Goal: Task Accomplishment & Management: Complete application form

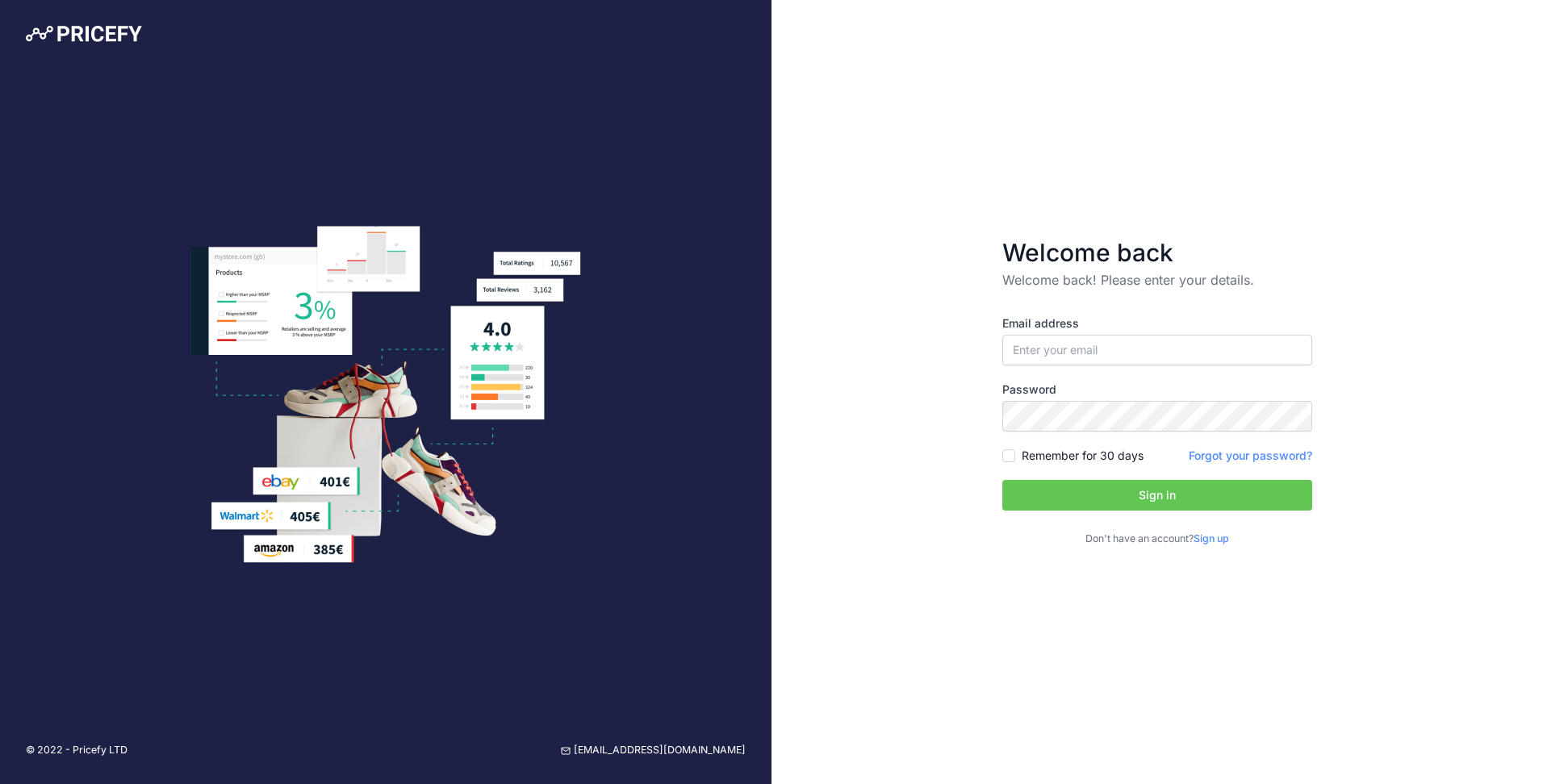
click at [1223, 539] on link "Sign up" at bounding box center [1212, 539] width 35 height 12
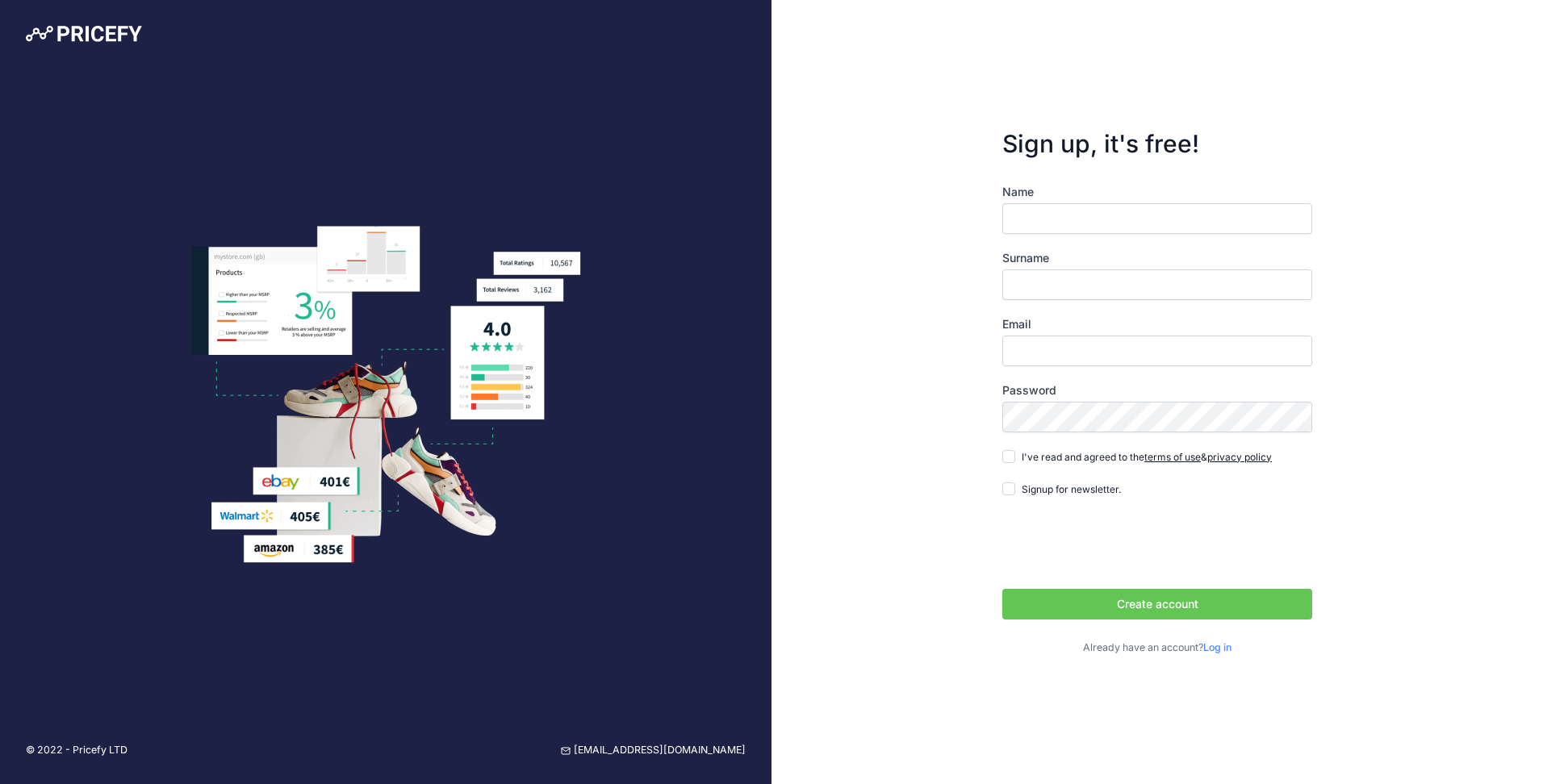
click at [1058, 235] on div "Name Surname Email Password Log in" at bounding box center [1157, 420] width 310 height 472
click at [1061, 227] on input "Name" at bounding box center [1157, 218] width 310 height 31
type input "Nikolaos"
type input "Kitsopanidis"
type input "[EMAIL_ADDRESS][DOMAIN_NAME]"
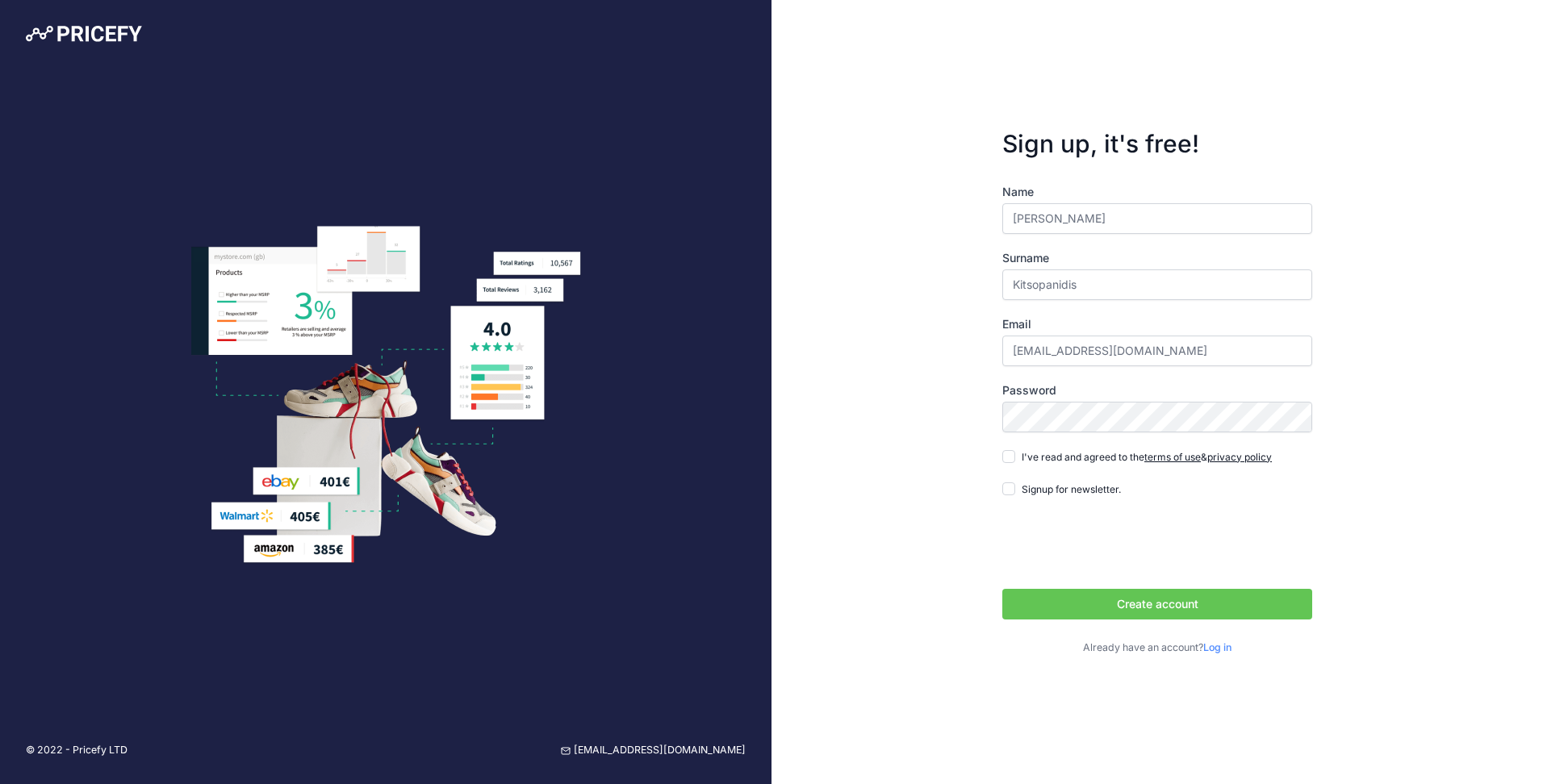
click at [955, 325] on div "Sign up, it's free! Name Nikolaos Surname Kitsopanidis Email g60@g60.gr" at bounding box center [1157, 392] width 772 height 784
click at [1388, 468] on div "Sign up, it's free! Name Nikolaos Surname Kitsopanidis Email g60@g60.gr" at bounding box center [1157, 392] width 772 height 784
click at [1010, 459] on input "I've read and agreed to the terms of use & privacy policy" at bounding box center [1009, 456] width 13 height 13
checkbox input "true"
click at [1104, 598] on button "Create account" at bounding box center [1157, 604] width 310 height 31
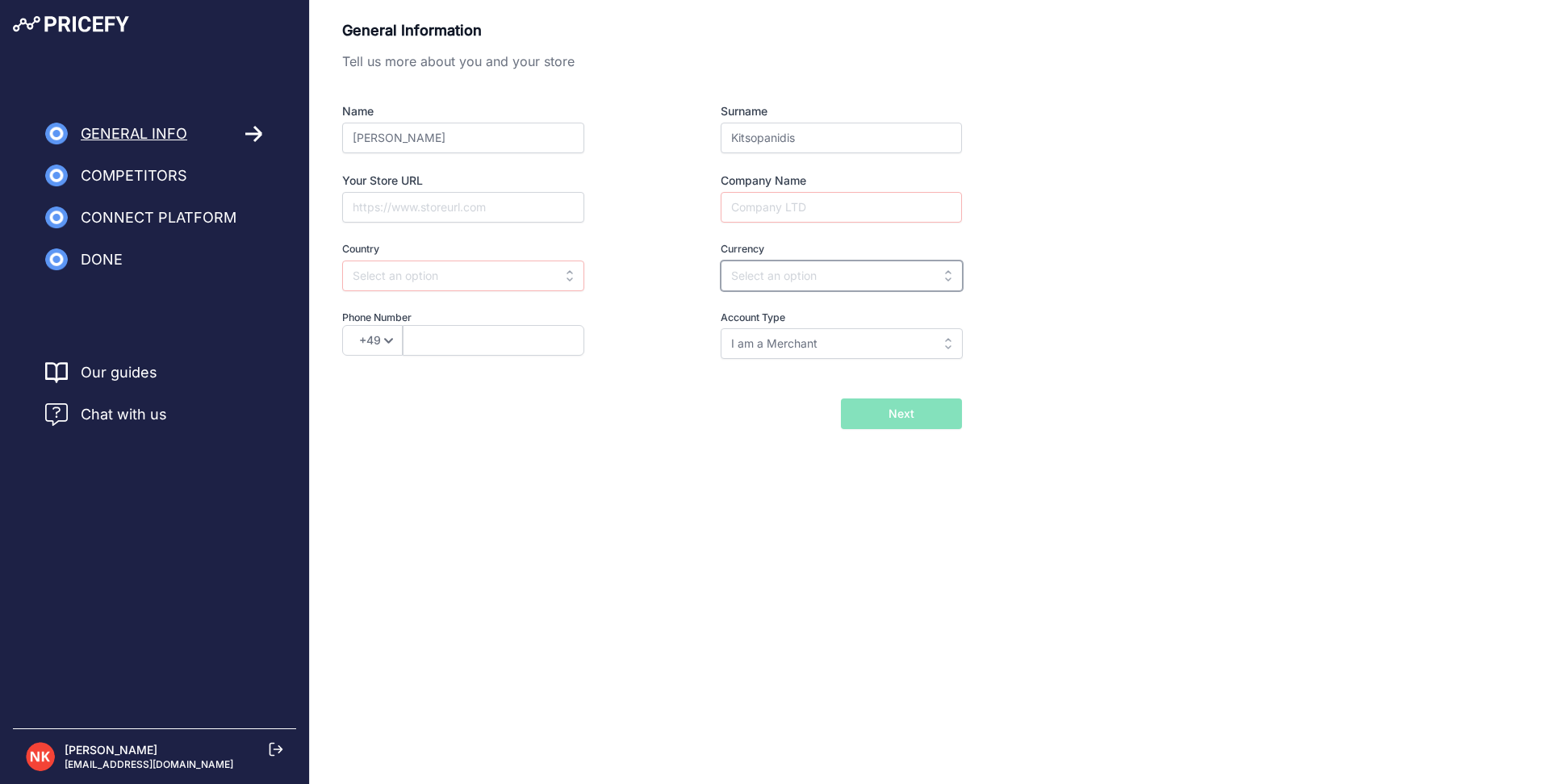
click at [953, 274] on input "text" at bounding box center [841, 275] width 242 height 31
click at [776, 321] on div "EUR" at bounding box center [821, 312] width 202 height 29
type input "EUR"
click at [780, 212] on input "Company Name" at bounding box center [841, 207] width 242 height 31
type input "NK AUTOMOTIVE (Nikolaos Kitsopanidis)"
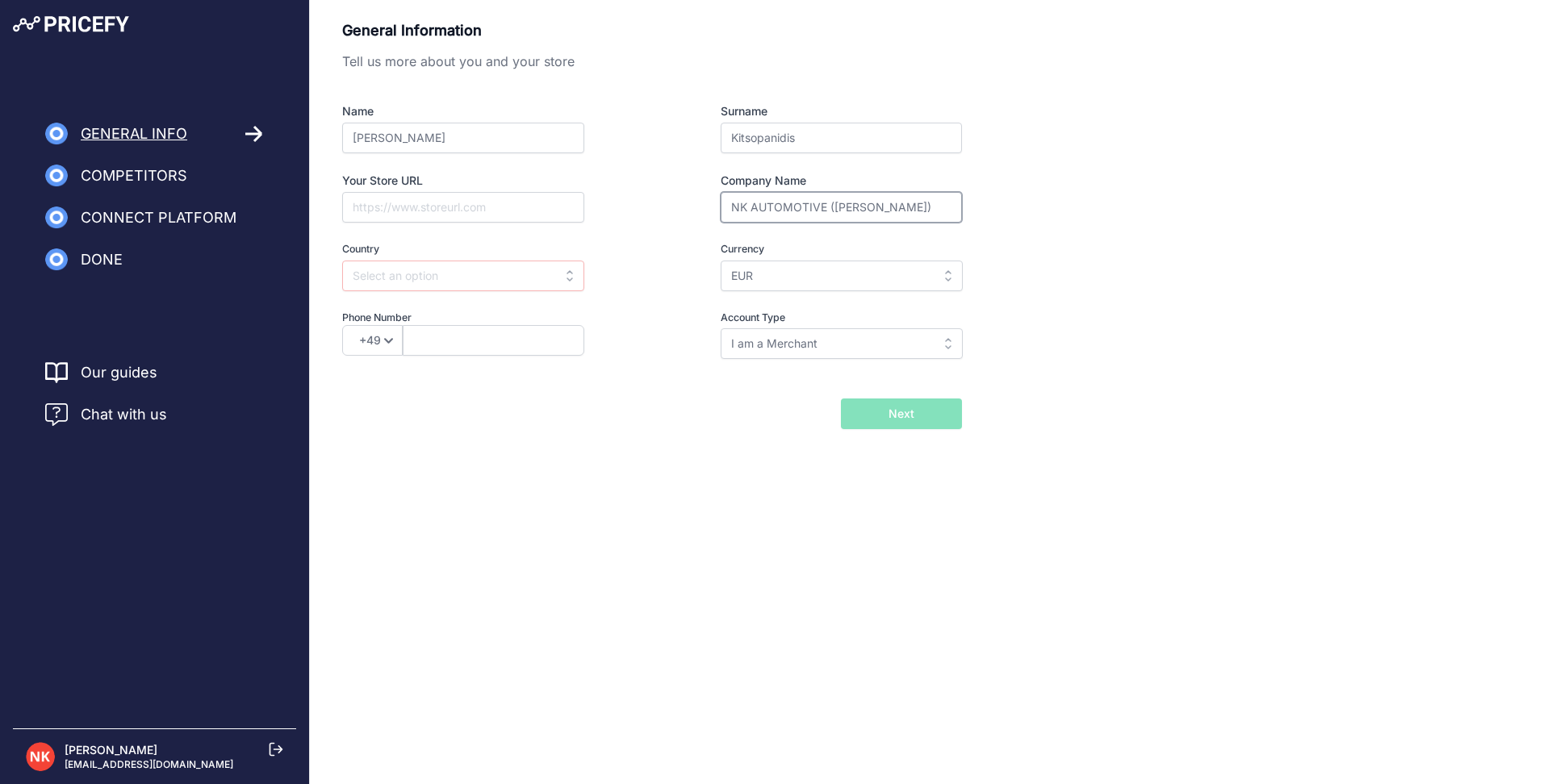
type input "2103244831"
click at [376, 343] on select "+49 +43 +32 +1 +86 +34 +358 +33 +30 +39 +81 +352 +31 +48 +351 +420 +44 +46 +41 …" at bounding box center [372, 340] width 61 height 31
select select "30"
click at [343, 325] on select "+49 +43 +32 +1 +86 +34 +358 +33 +30 +39 +81 +352 +31 +48 +351 +420 +44 +46 +41 …" at bounding box center [372, 340] width 61 height 31
click at [414, 211] on input "Your Store URL" at bounding box center [463, 207] width 242 height 31
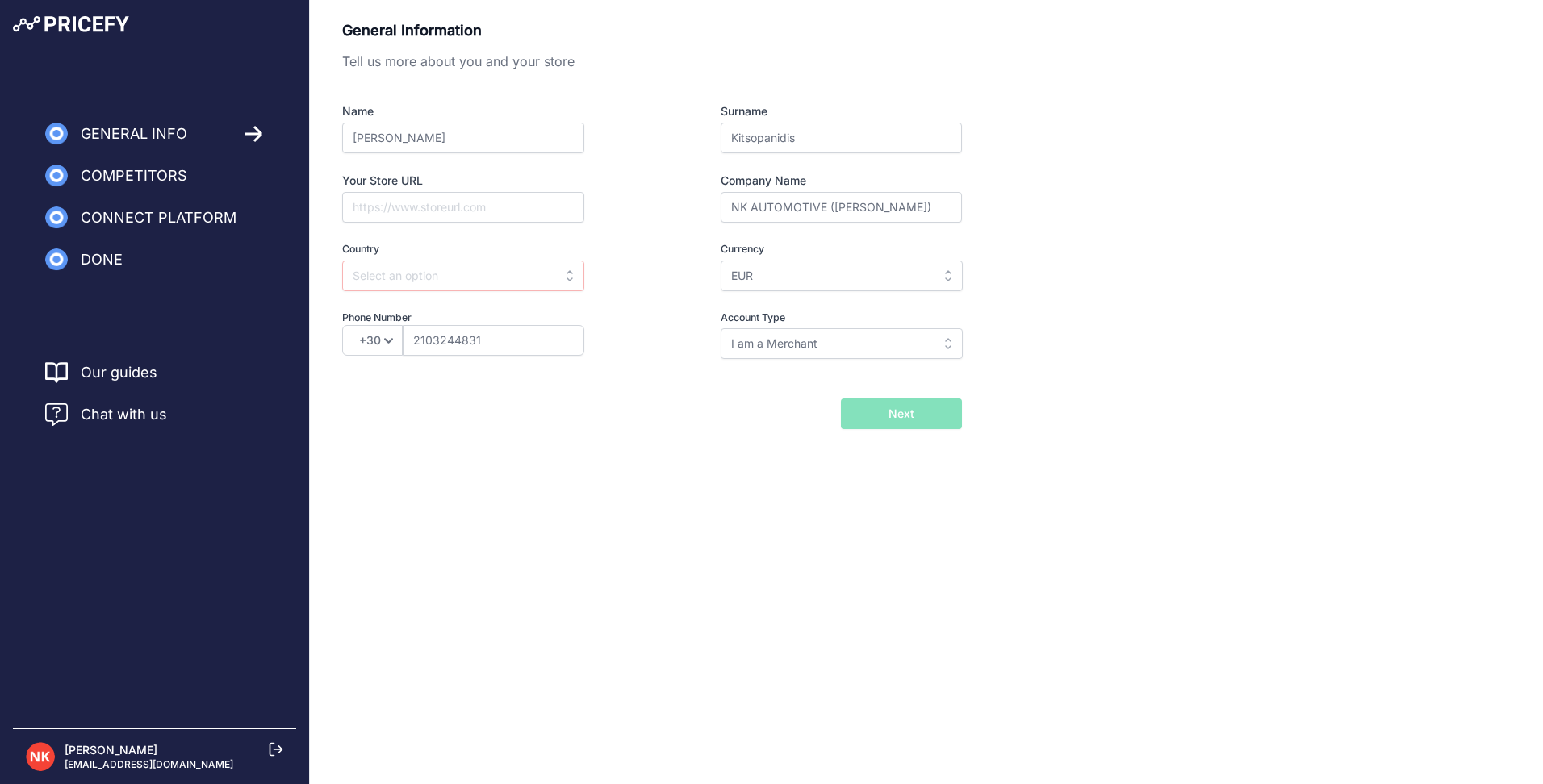
click at [165, 179] on span "Competitors" at bounding box center [133, 175] width 106 height 22
click at [376, 208] on input "Your Store URL" at bounding box center [463, 207] width 242 height 31
type input "https://www.nkautomotive.com"
click at [567, 276] on input "text" at bounding box center [463, 275] width 242 height 31
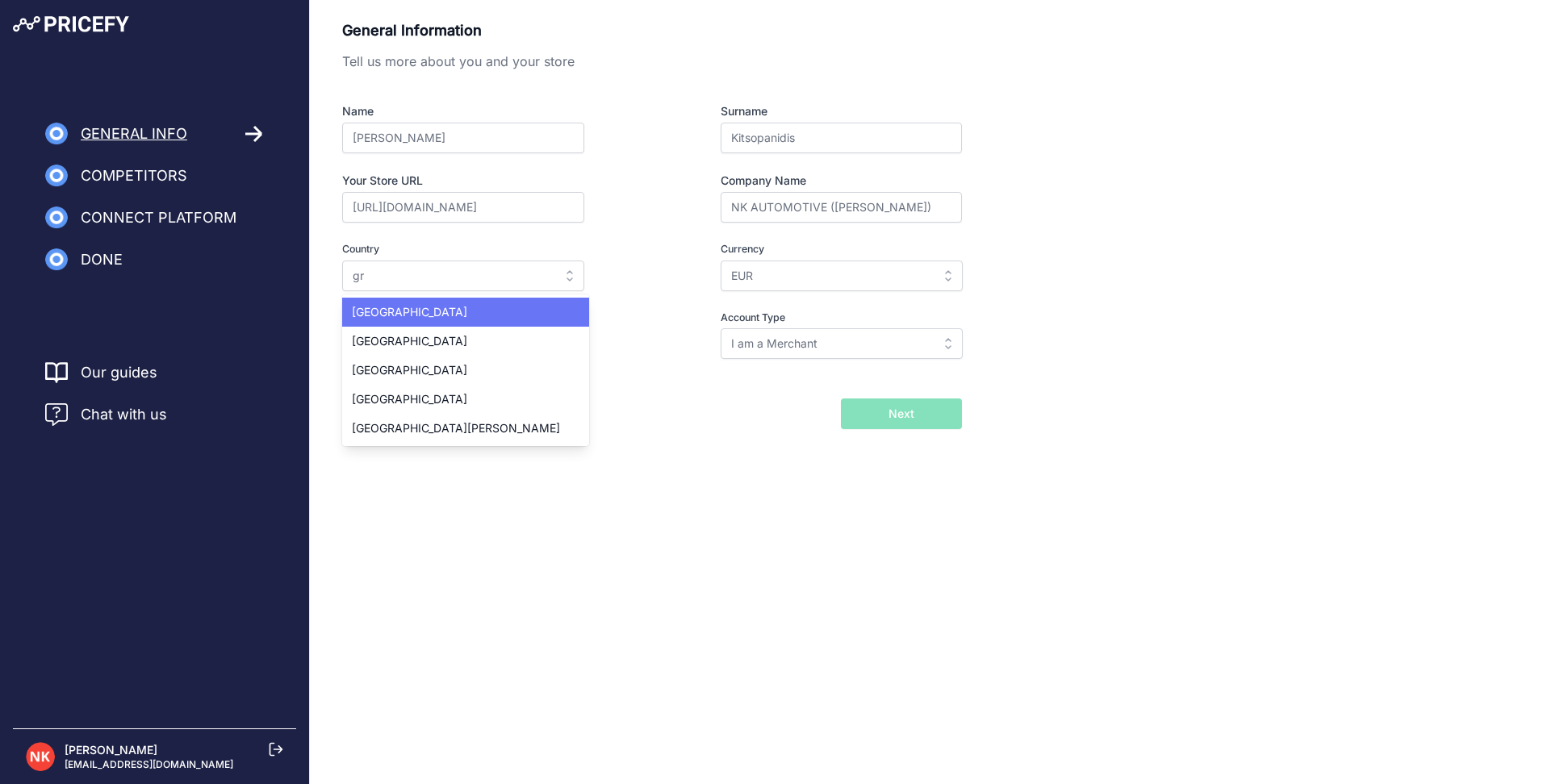
click at [424, 319] on div "[GEOGRAPHIC_DATA]" at bounding box center [466, 312] width 247 height 29
type input "[GEOGRAPHIC_DATA]"
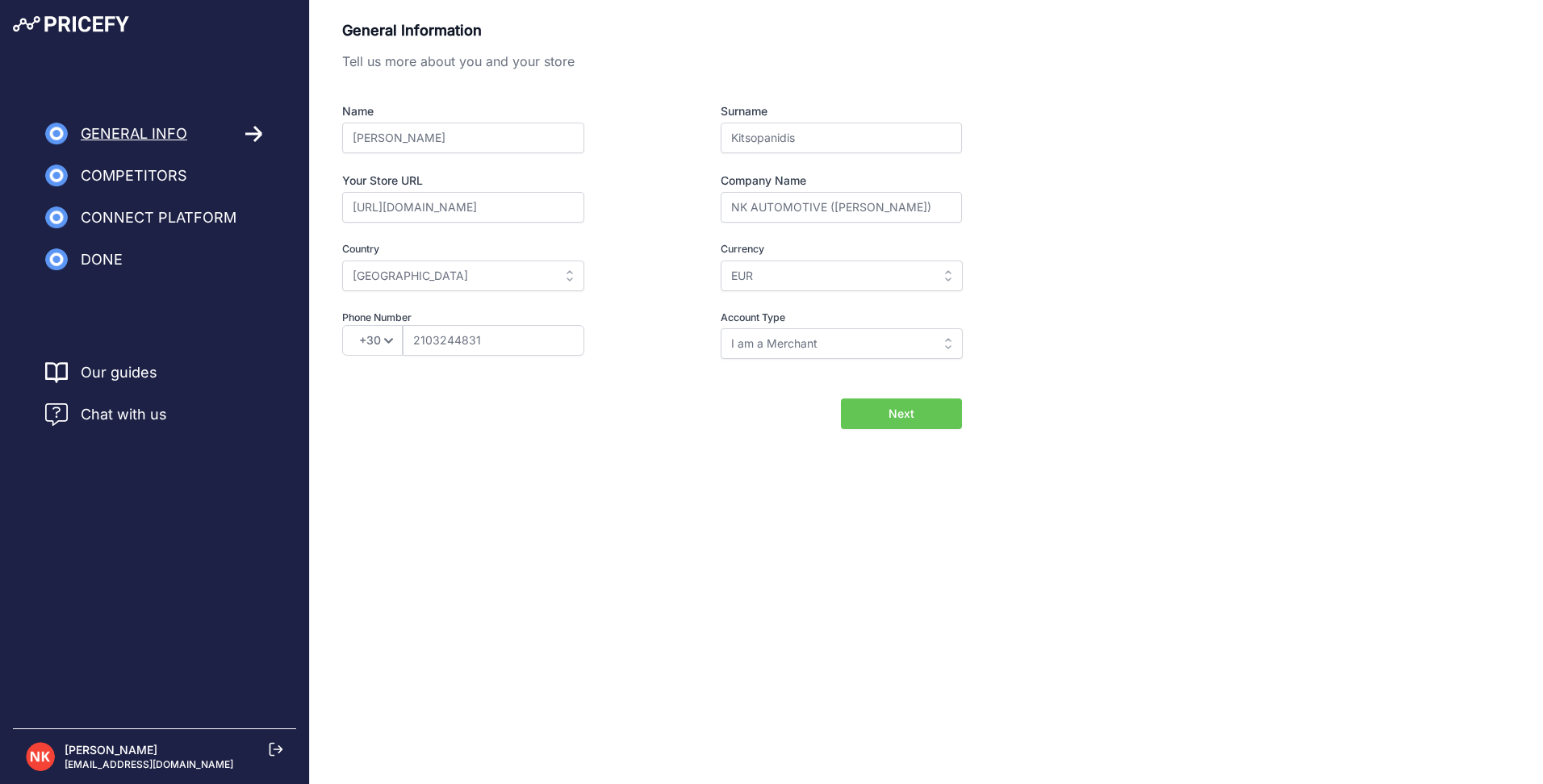
click at [876, 411] on button "Next" at bounding box center [902, 413] width 121 height 31
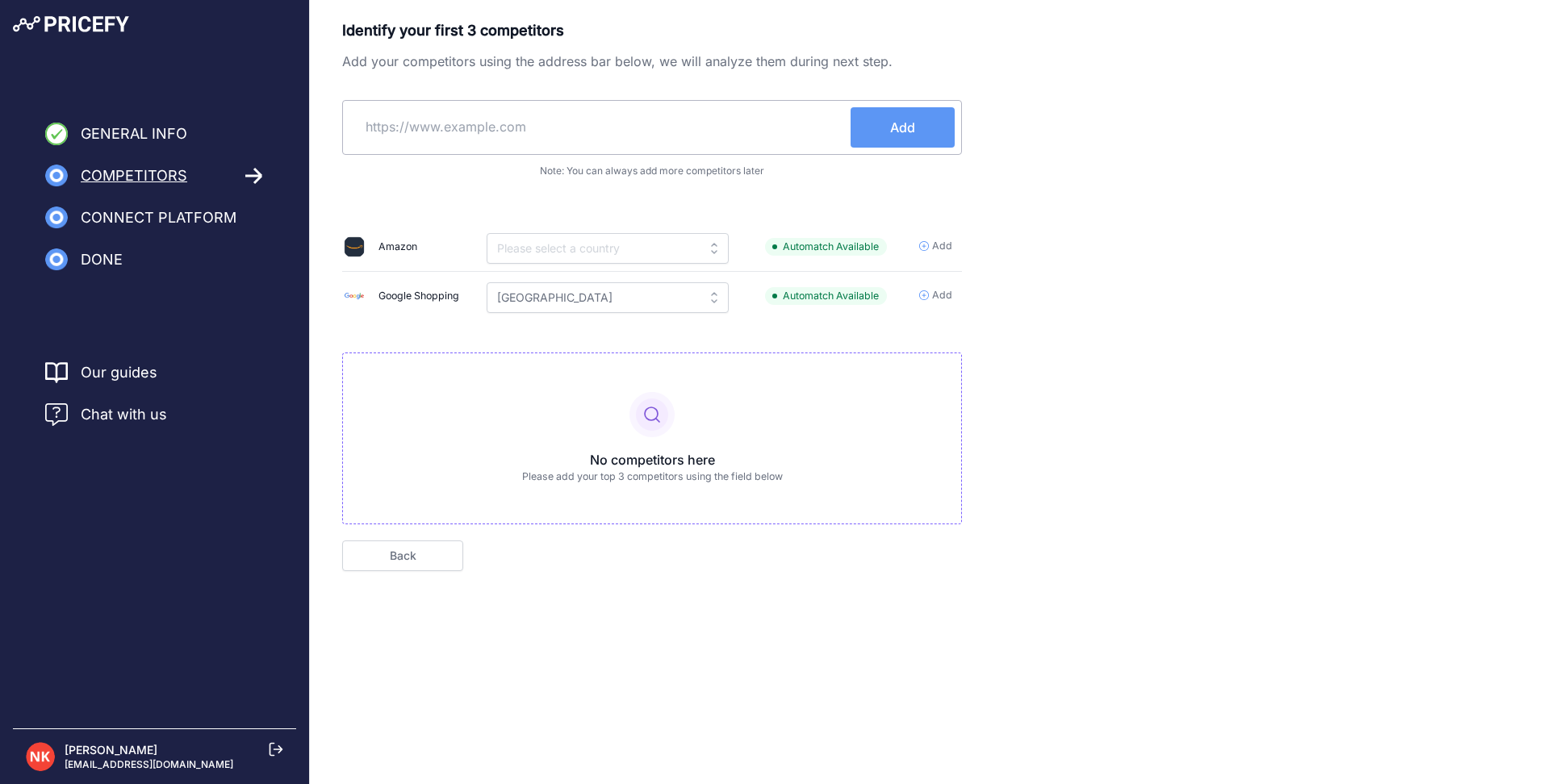
click at [377, 240] on div "Amazon" at bounding box center [404, 246] width 124 height 22
click at [354, 247] on img at bounding box center [354, 246] width 22 height 22
click at [164, 221] on span "Connect Platform" at bounding box center [158, 217] width 156 height 22
click at [825, 250] on span "Automatch Available" at bounding box center [826, 247] width 122 height 19
click at [934, 247] on span "Add" at bounding box center [943, 246] width 21 height 15
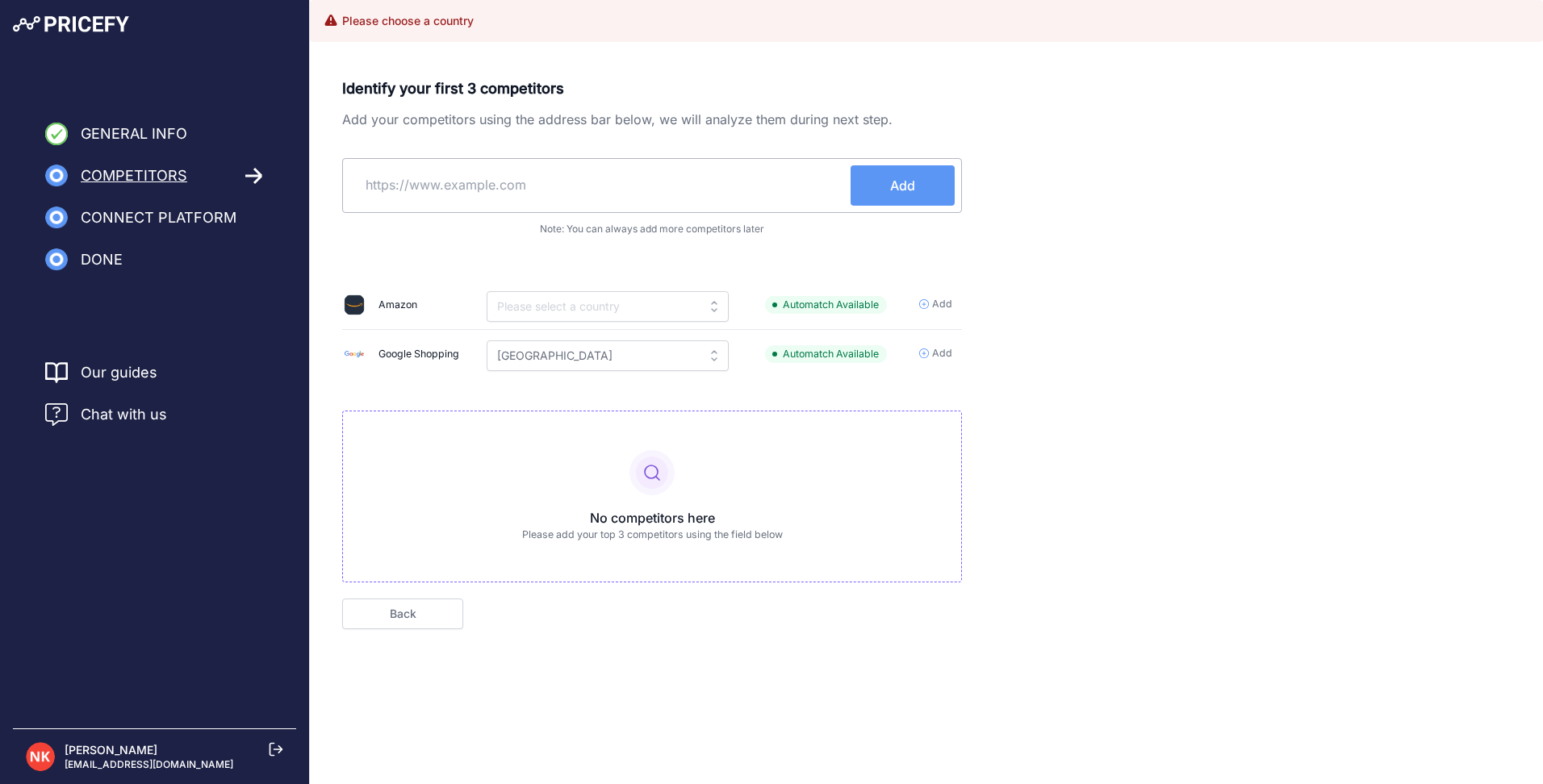
click at [463, 40] on div "Please choose a country" at bounding box center [926, 21] width 1233 height 42
click at [581, 301] on input "text" at bounding box center [607, 306] width 242 height 31
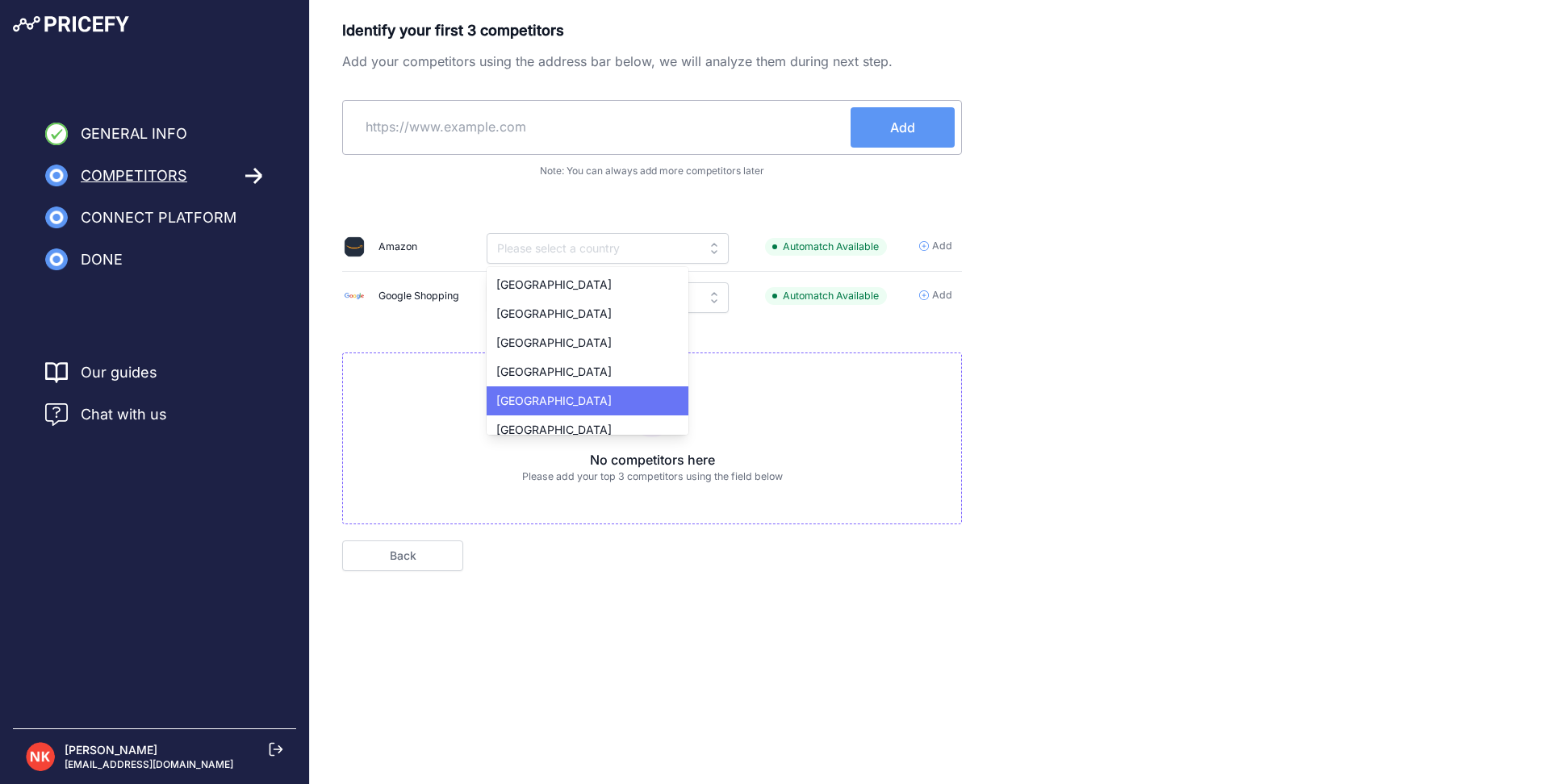
click at [547, 392] on div "Germany" at bounding box center [587, 400] width 202 height 29
type input "Germany"
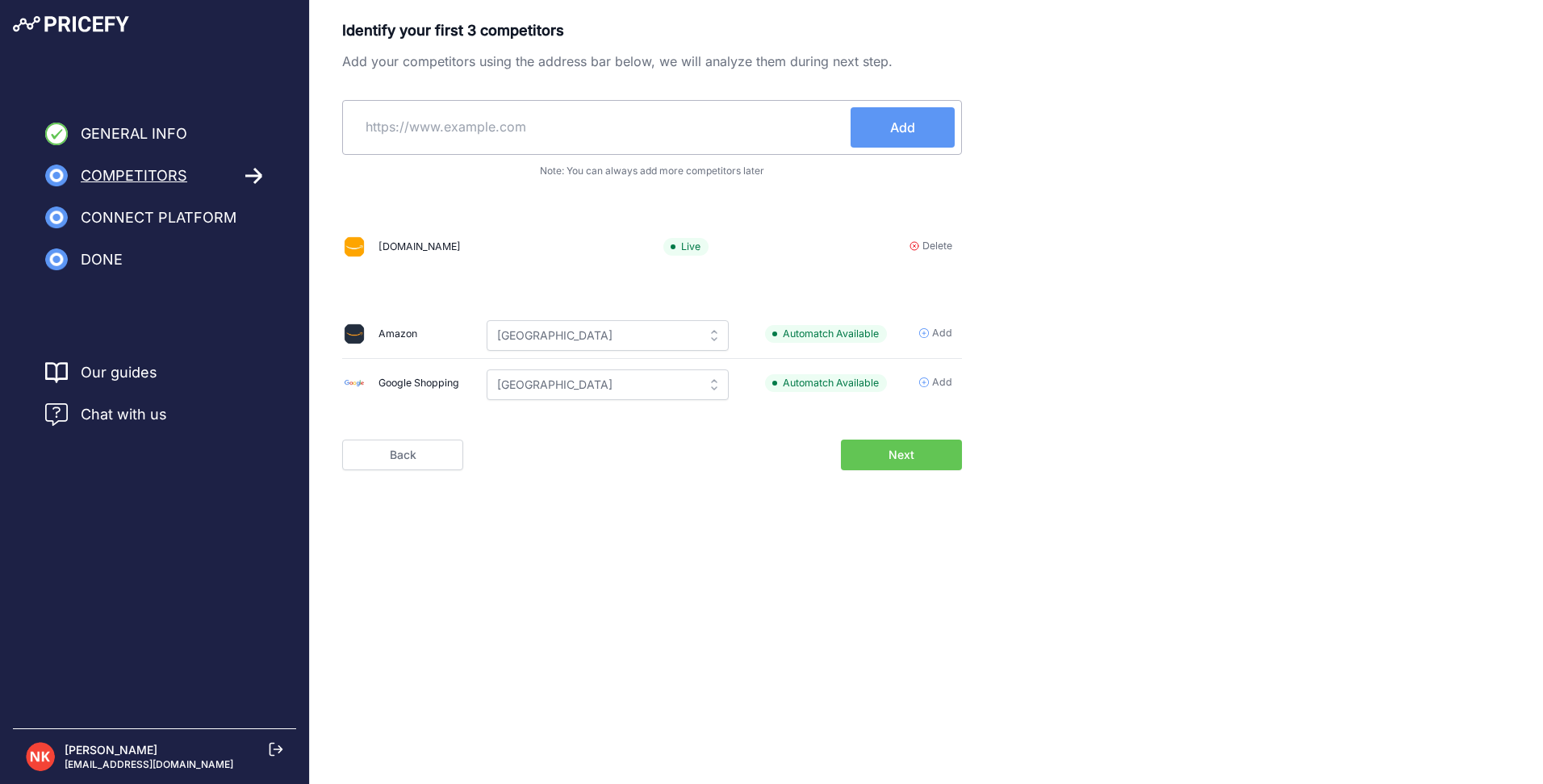
click at [124, 175] on span "Competitors" at bounding box center [133, 175] width 106 height 22
click at [552, 391] on input "Greece" at bounding box center [607, 385] width 242 height 31
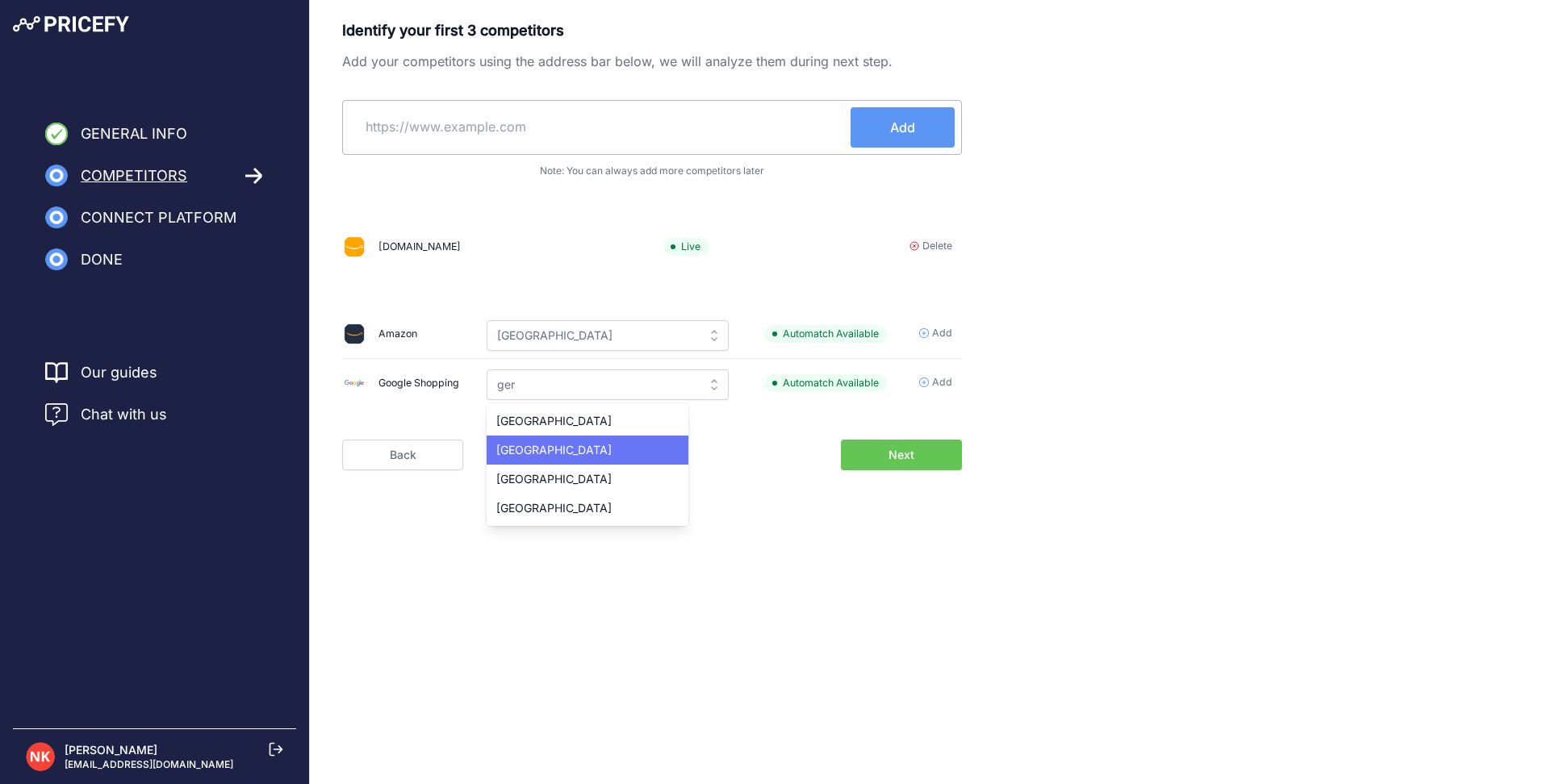
click at [537, 452] on span "Germany" at bounding box center [554, 450] width 116 height 14
type input "Germany"
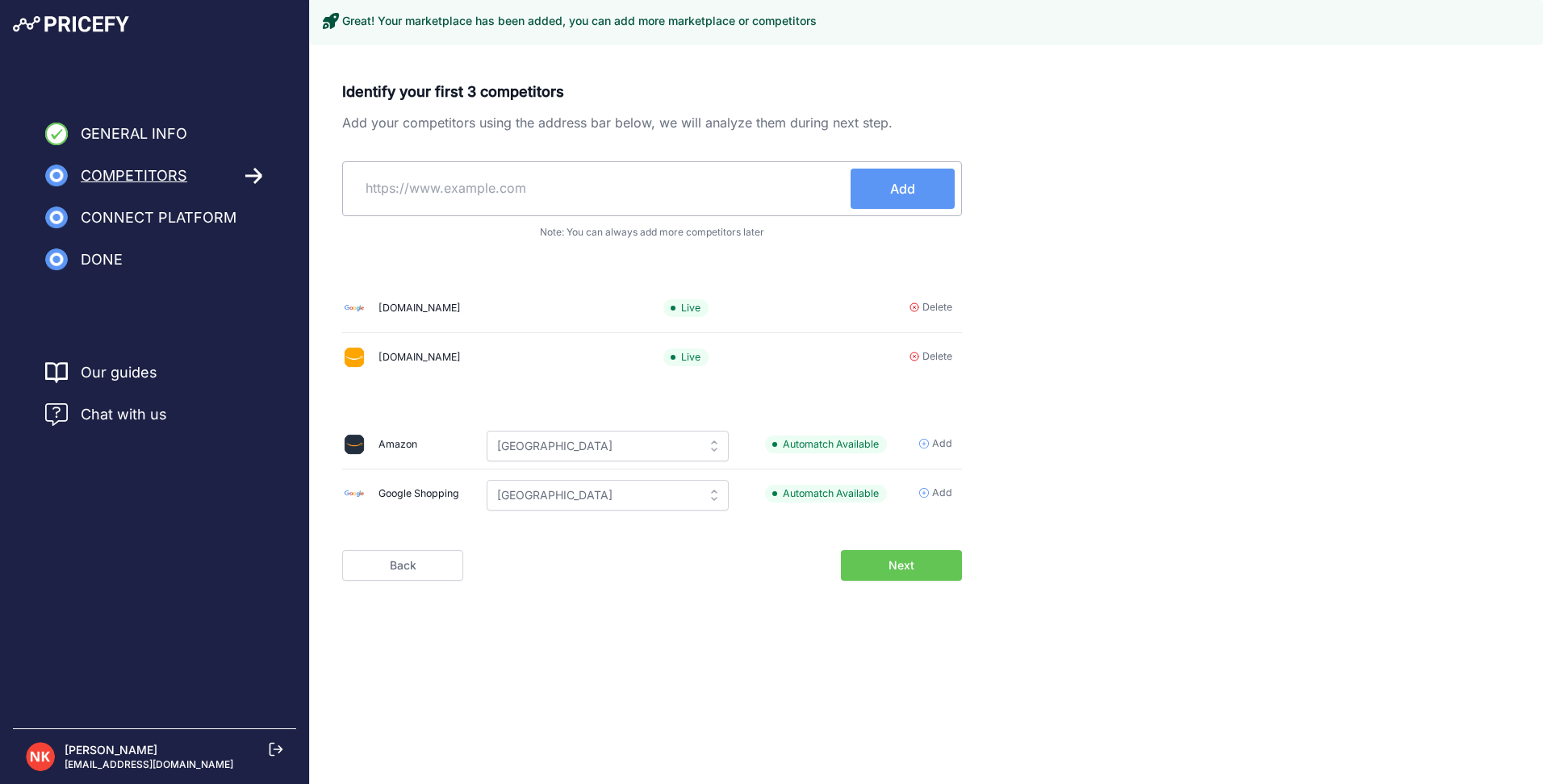
click at [859, 571] on button "Next" at bounding box center [902, 566] width 121 height 31
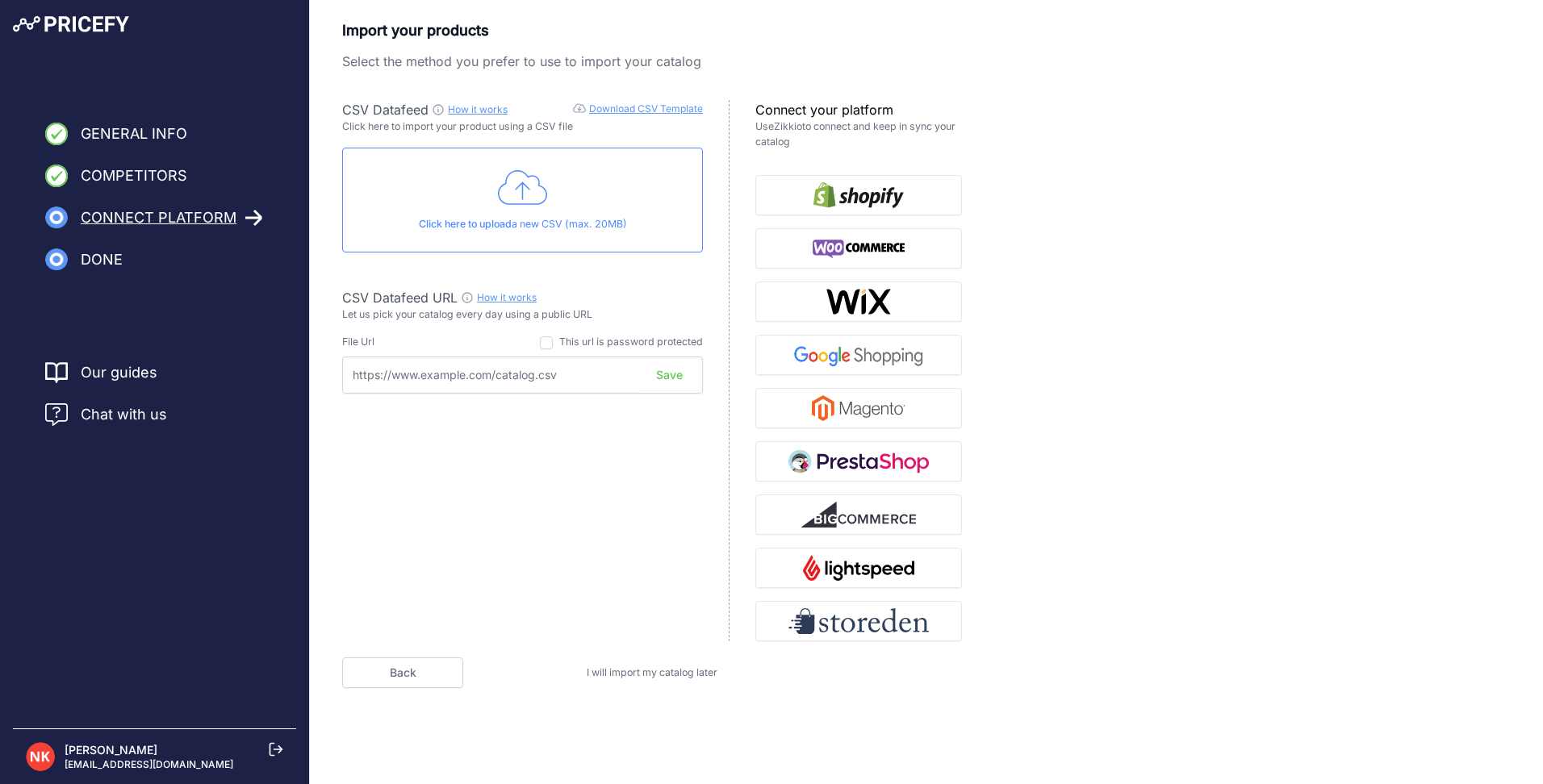
click at [573, 377] on input "text" at bounding box center [523, 375] width 360 height 37
click at [656, 677] on span "I will import my catalog later" at bounding box center [652, 672] width 131 height 12
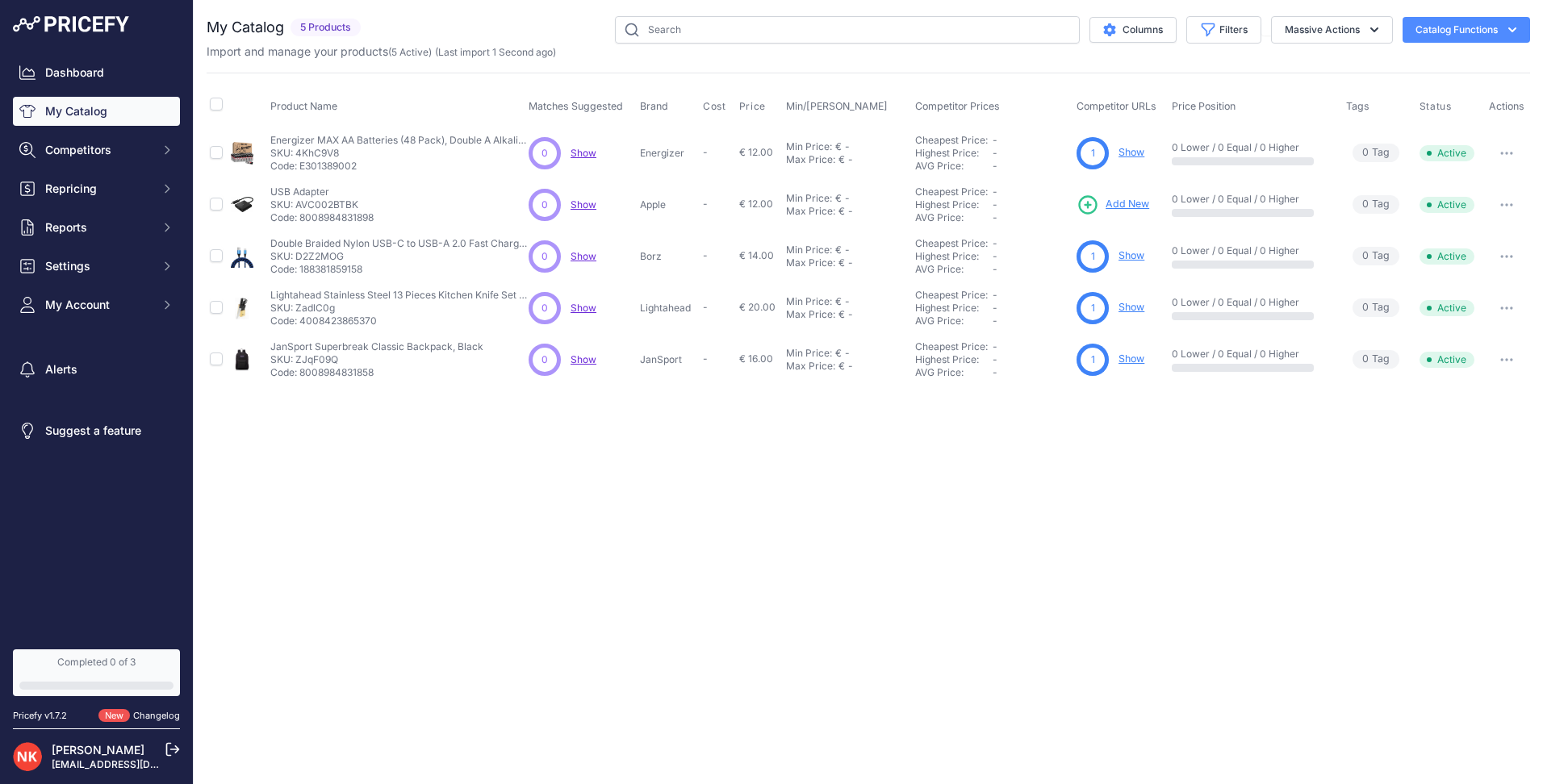
click at [1511, 146] on button "button" at bounding box center [1507, 153] width 33 height 22
click at [642, 514] on div "Close You are not connected to the internet." at bounding box center [868, 392] width 1350 height 784
click at [124, 156] on span "Competitors" at bounding box center [97, 149] width 105 height 16
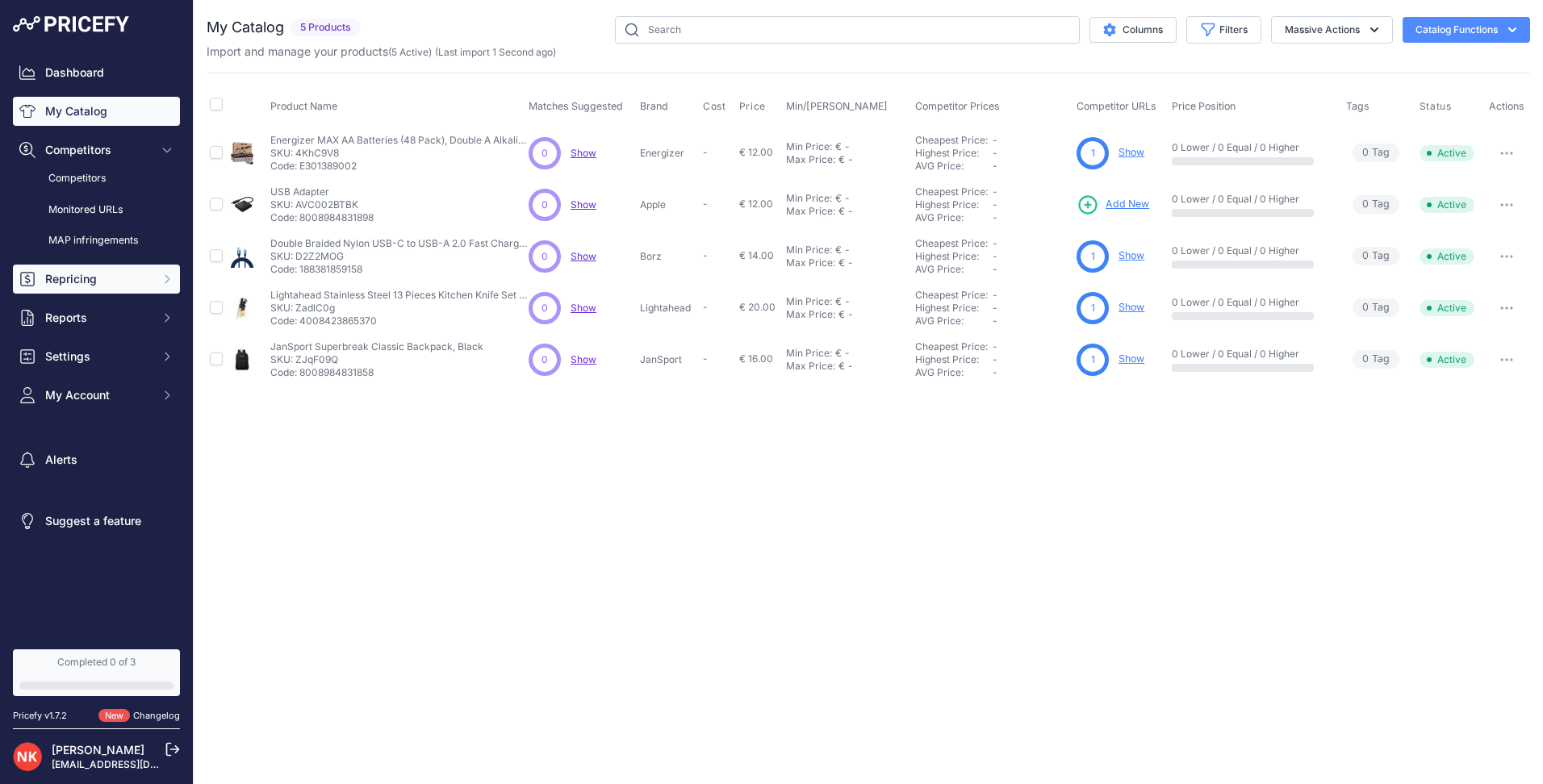
click at [143, 285] on span "Repricing" at bounding box center [97, 278] width 105 height 16
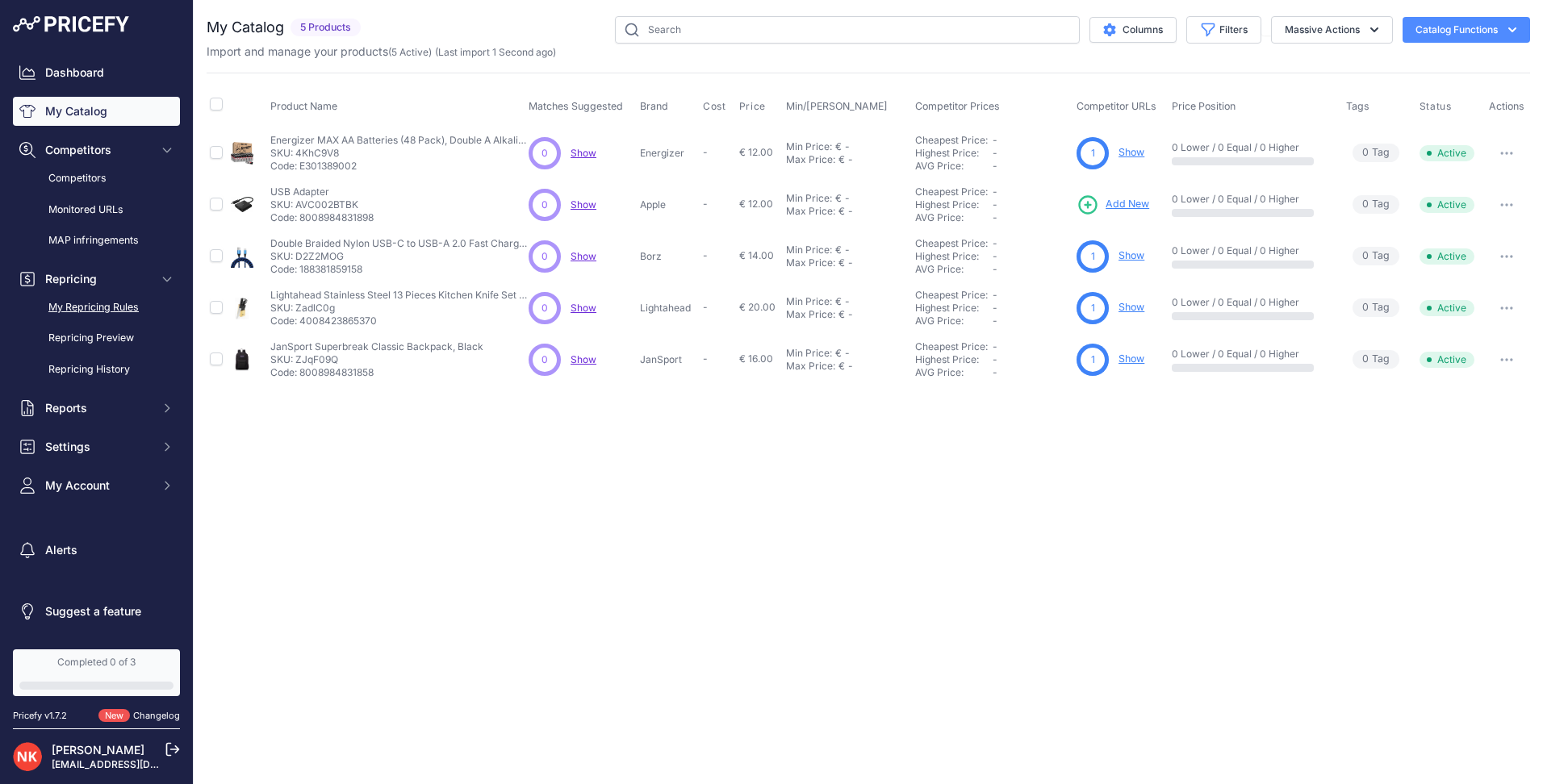
click at [126, 313] on link "My Repricing Rules" at bounding box center [96, 308] width 167 height 28
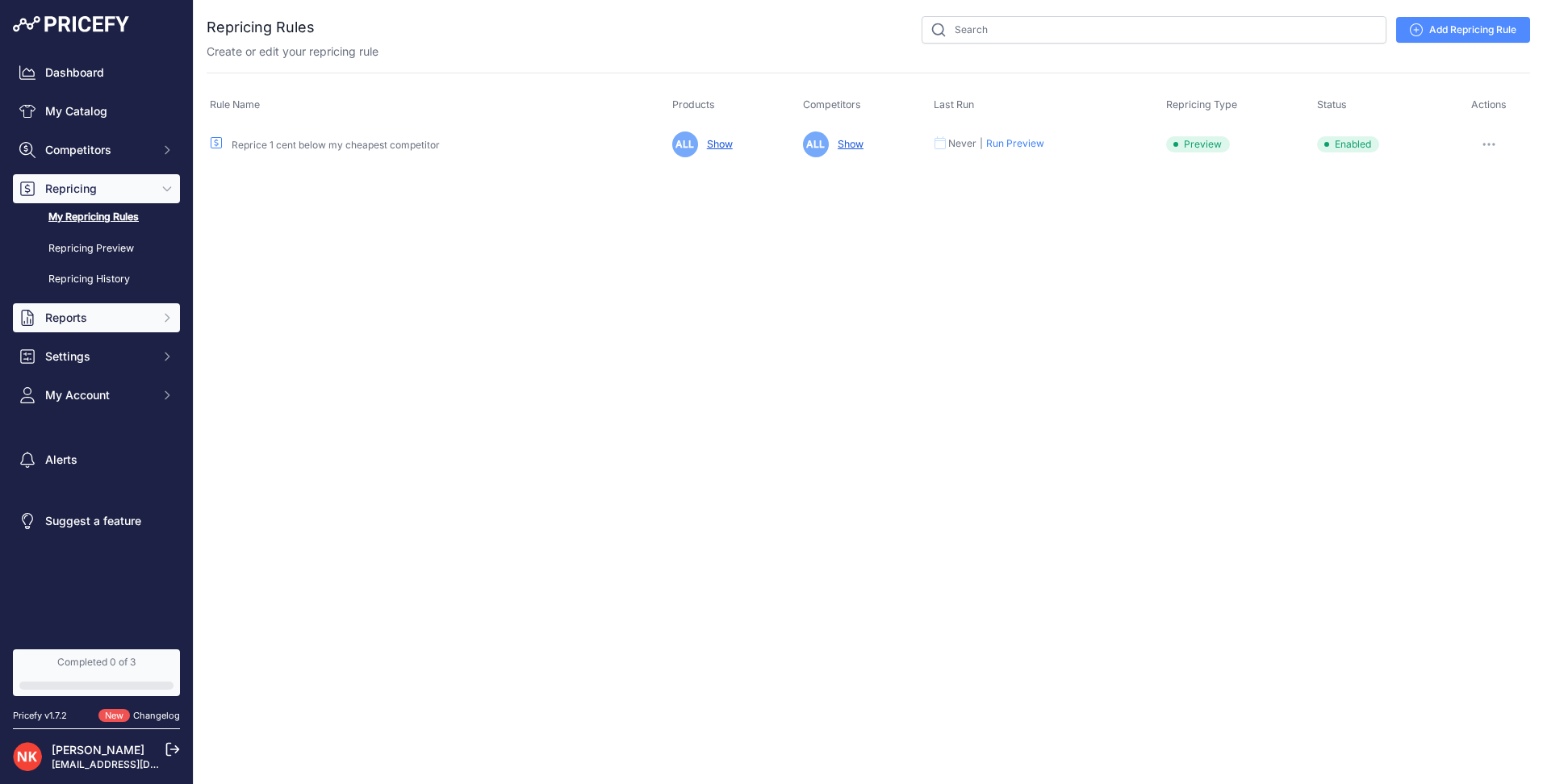
click at [115, 319] on span "Reports" at bounding box center [97, 317] width 105 height 16
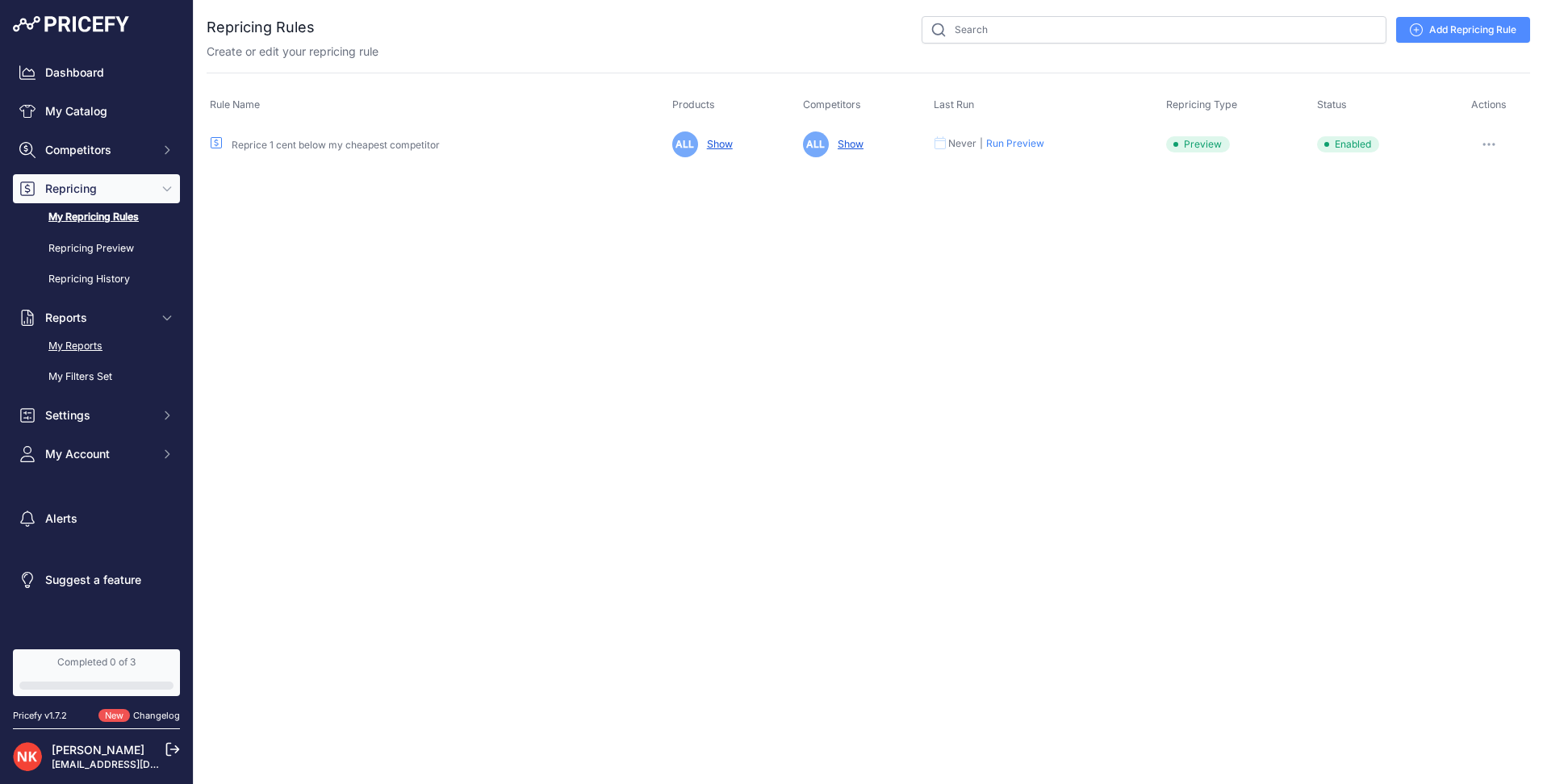
click at [106, 340] on link "My Reports" at bounding box center [96, 346] width 167 height 28
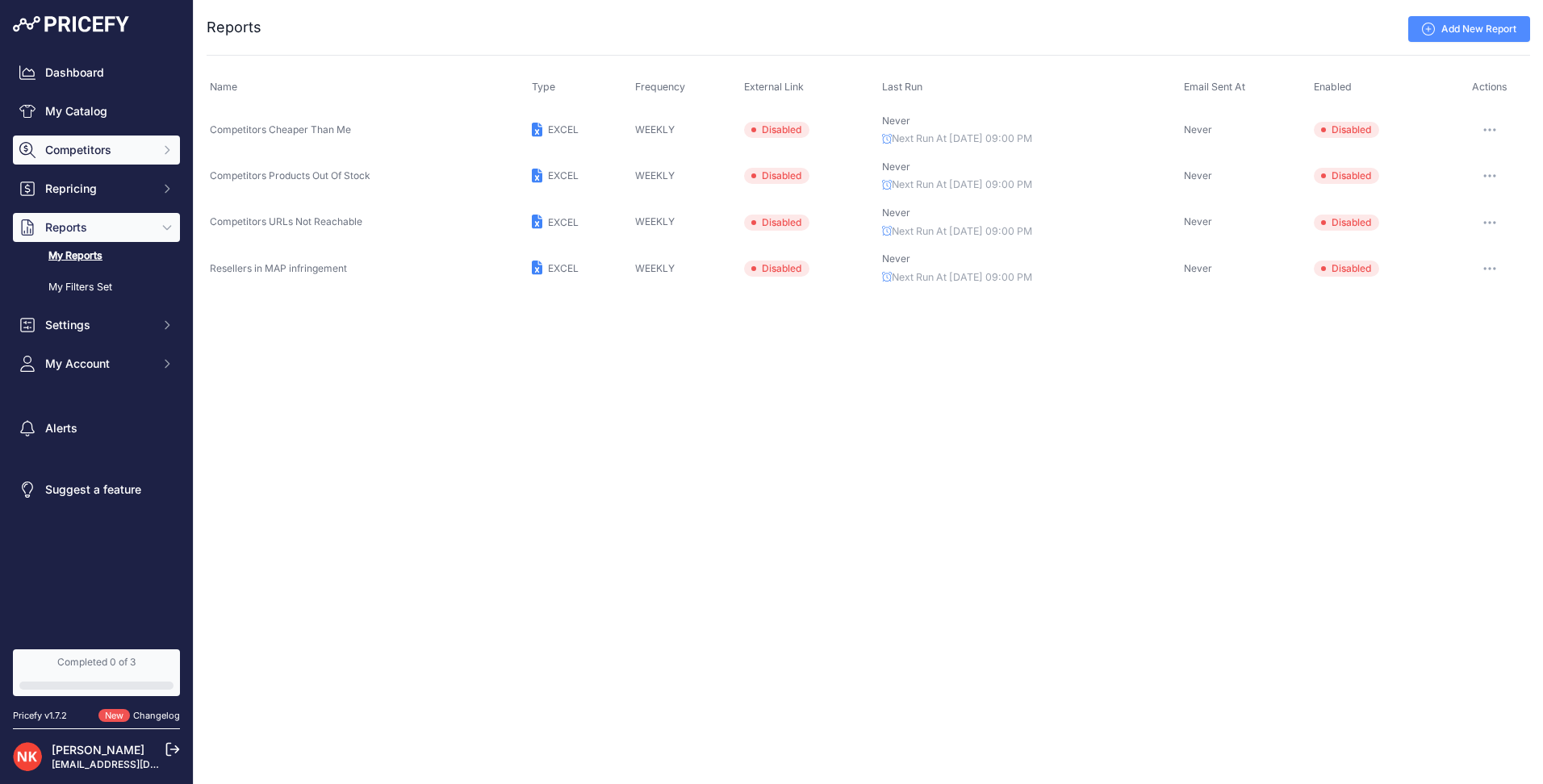
click at [152, 163] on button "Competitors" at bounding box center [96, 149] width 167 height 29
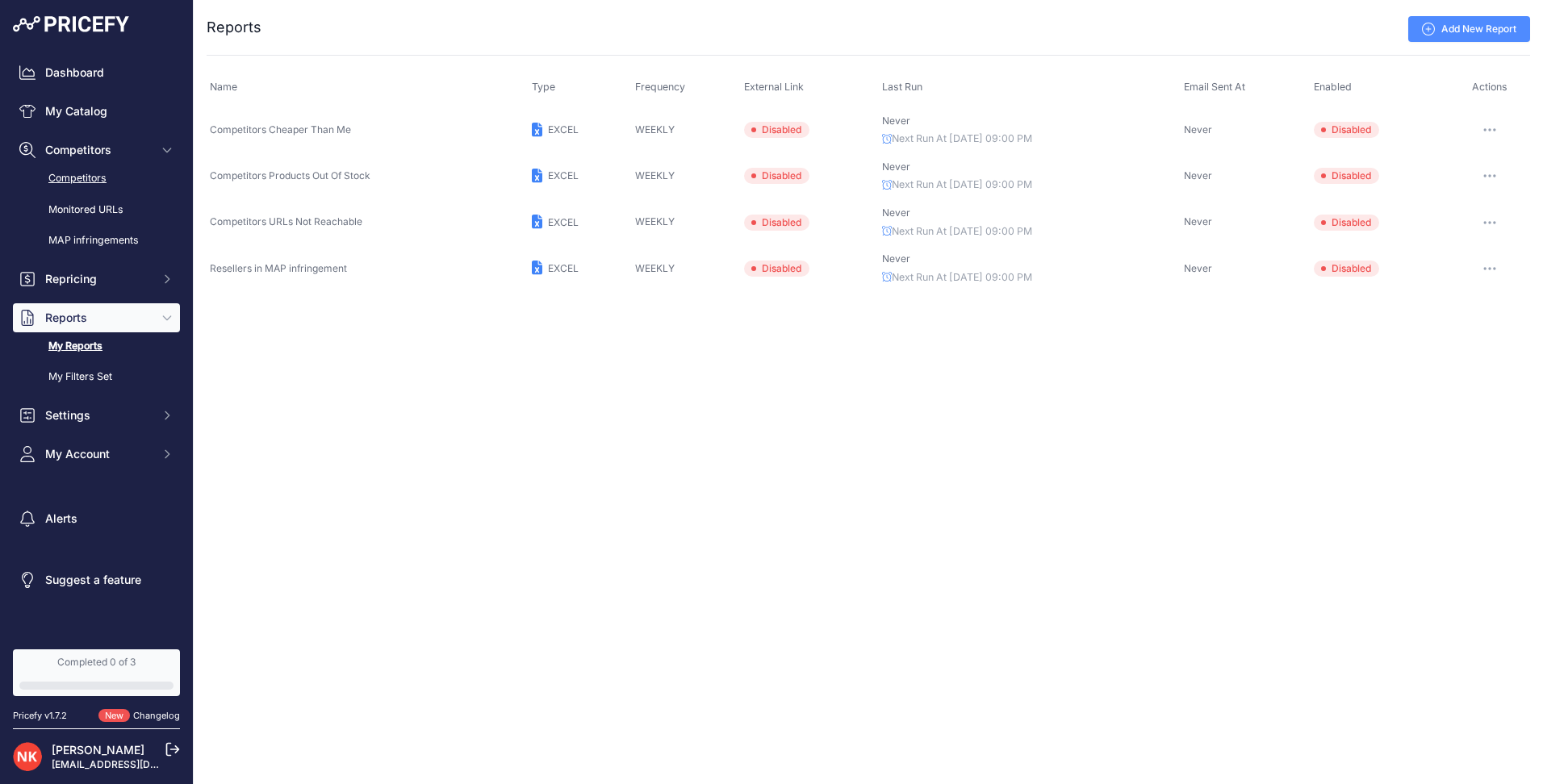
click at [109, 183] on link "Competitors" at bounding box center [96, 178] width 167 height 28
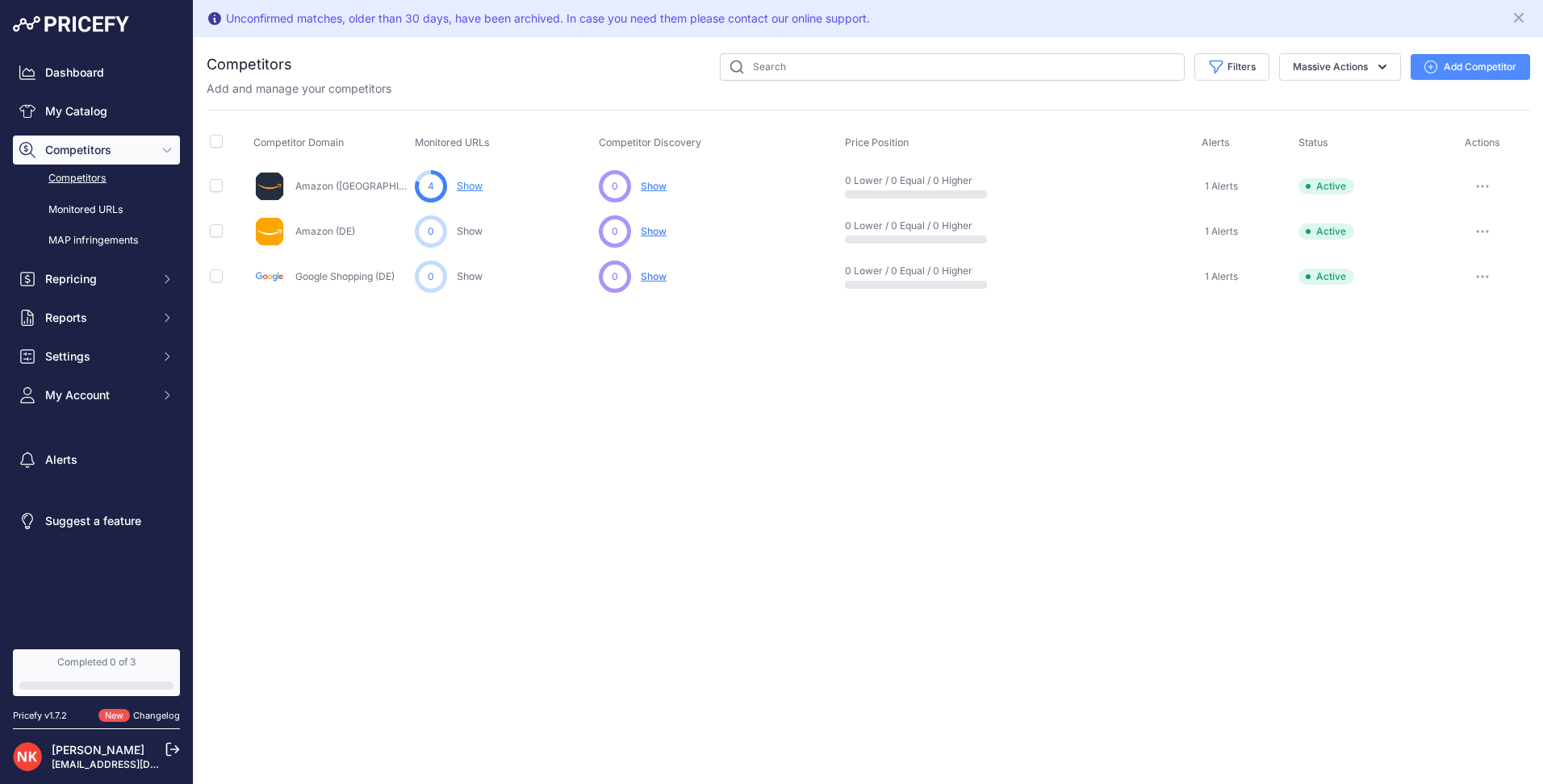
click at [1444, 67] on button "Add Competitor" at bounding box center [1470, 67] width 119 height 26
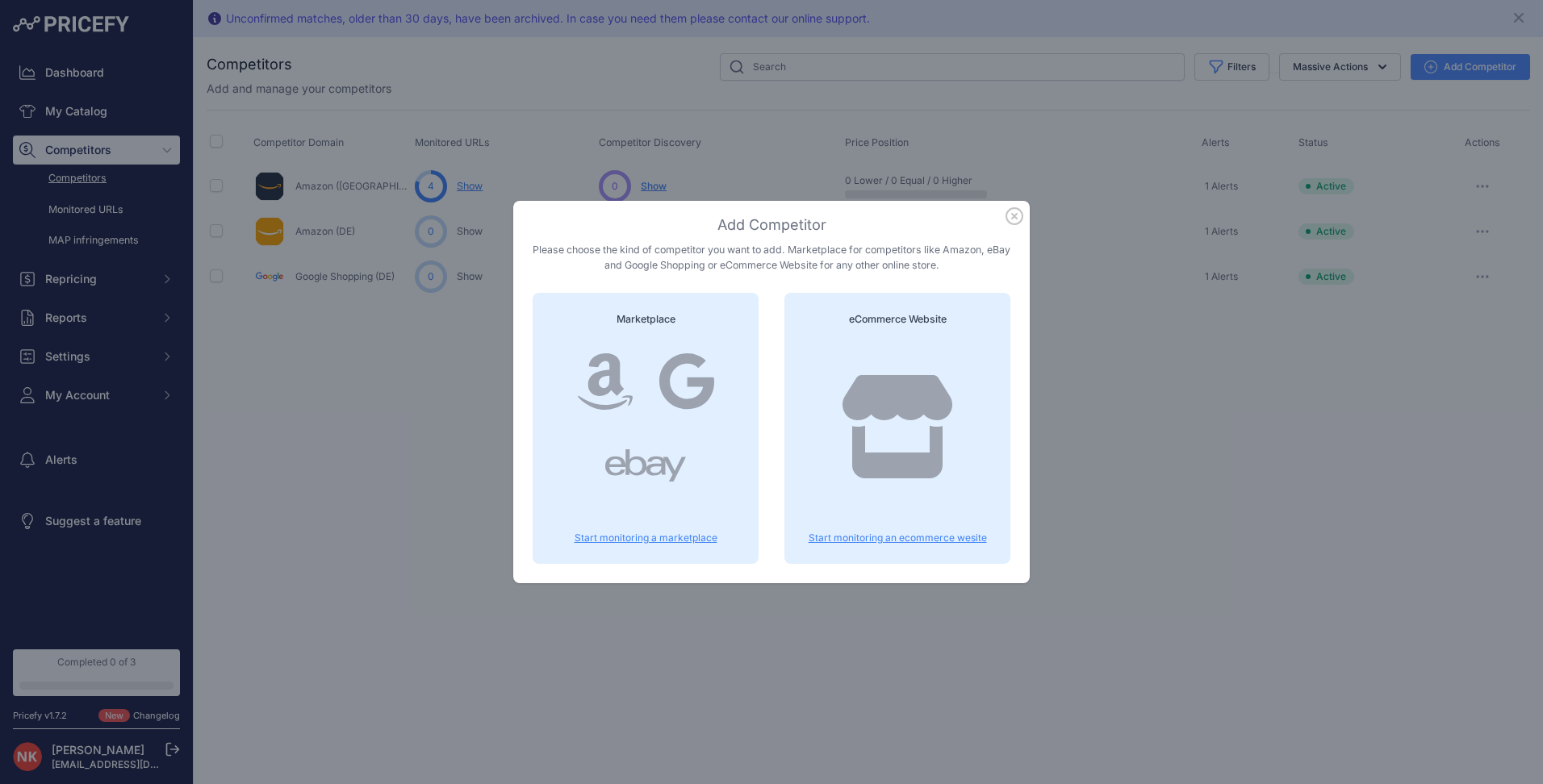
click at [635, 455] on icon at bounding box center [645, 465] width 80 height 64
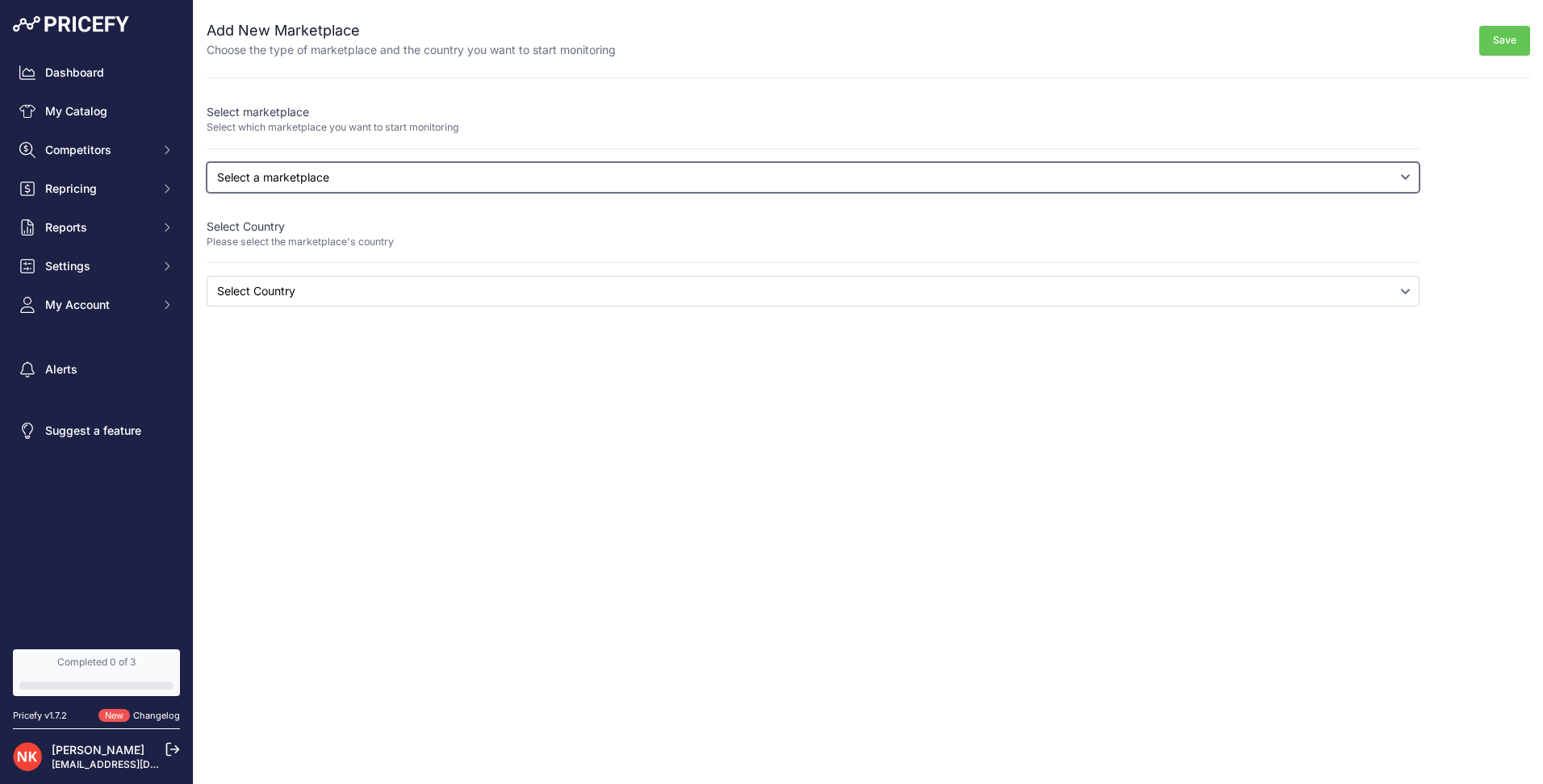
click at [372, 185] on select "Select a marketplace Amazon Google Shopping" at bounding box center [812, 177] width 1213 height 31
click at [373, 177] on select "Select a marketplace Amazon Google Shopping" at bounding box center [812, 177] width 1213 height 31
click at [373, 179] on select "Select a marketplace Amazon Google Shopping" at bounding box center [812, 177] width 1213 height 31
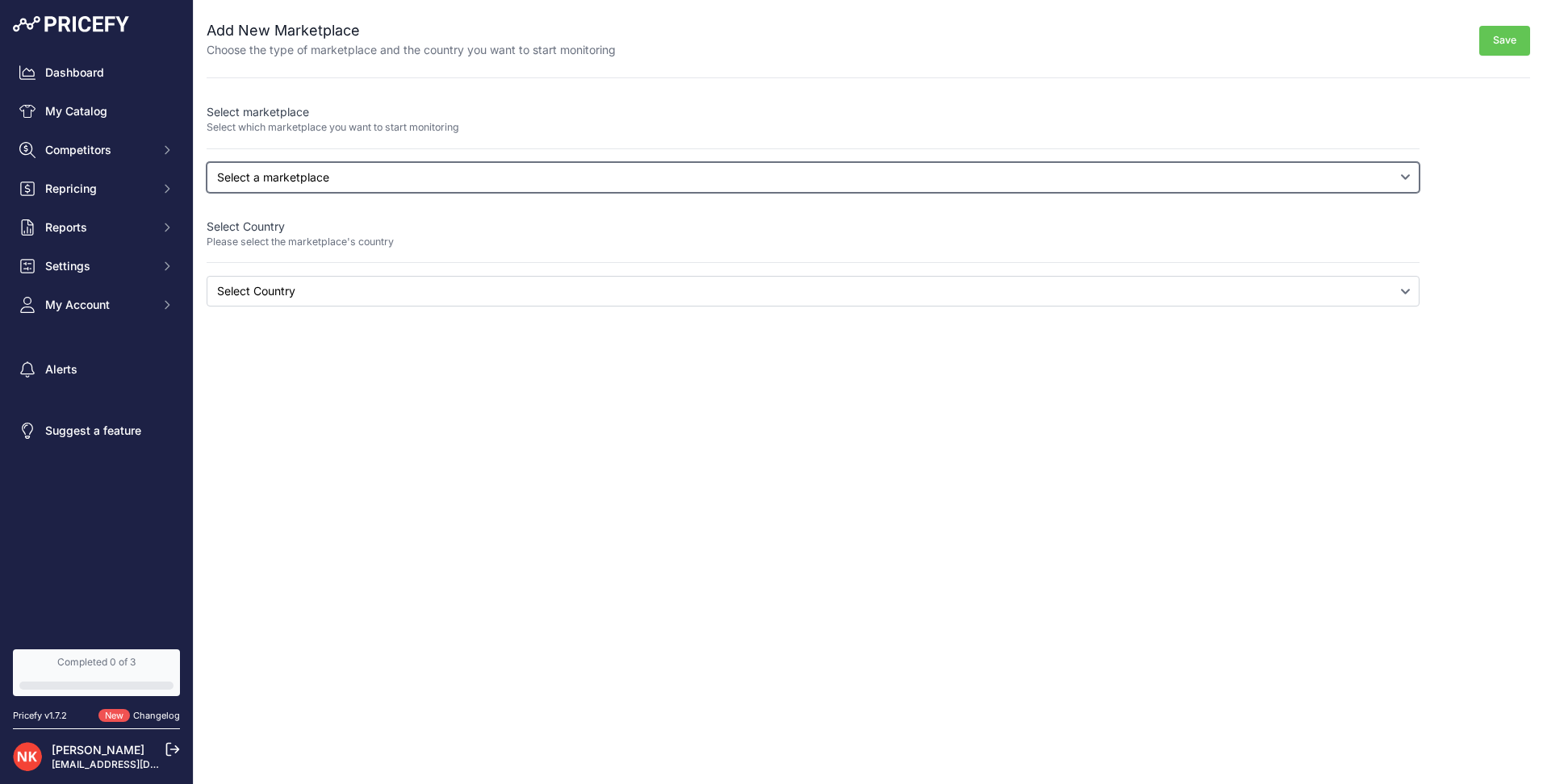
click at [373, 179] on select "Select a marketplace Amazon Google Shopping" at bounding box center [812, 177] width 1213 height 31
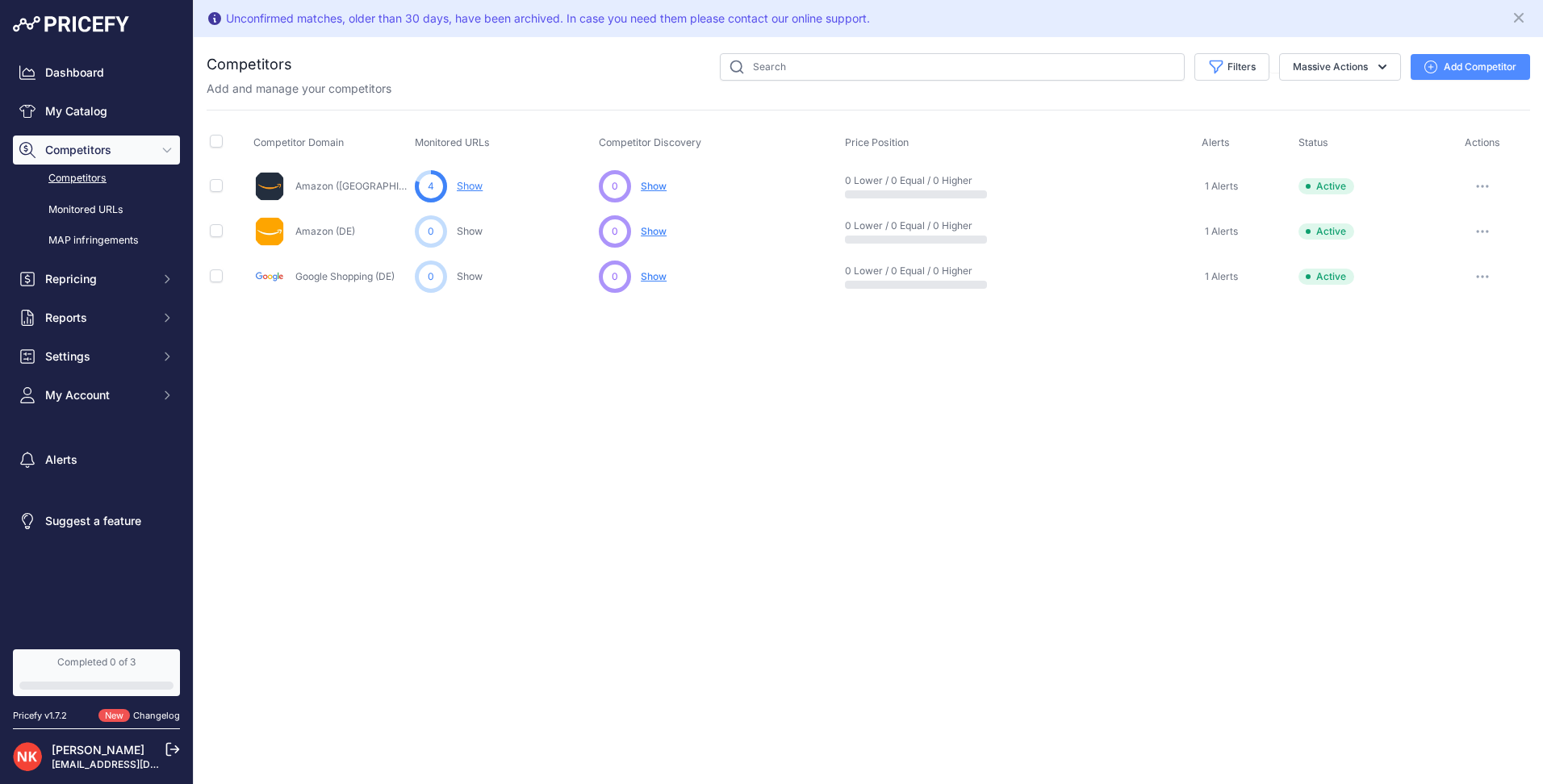
click at [480, 185] on link "Show" at bounding box center [470, 186] width 26 height 12
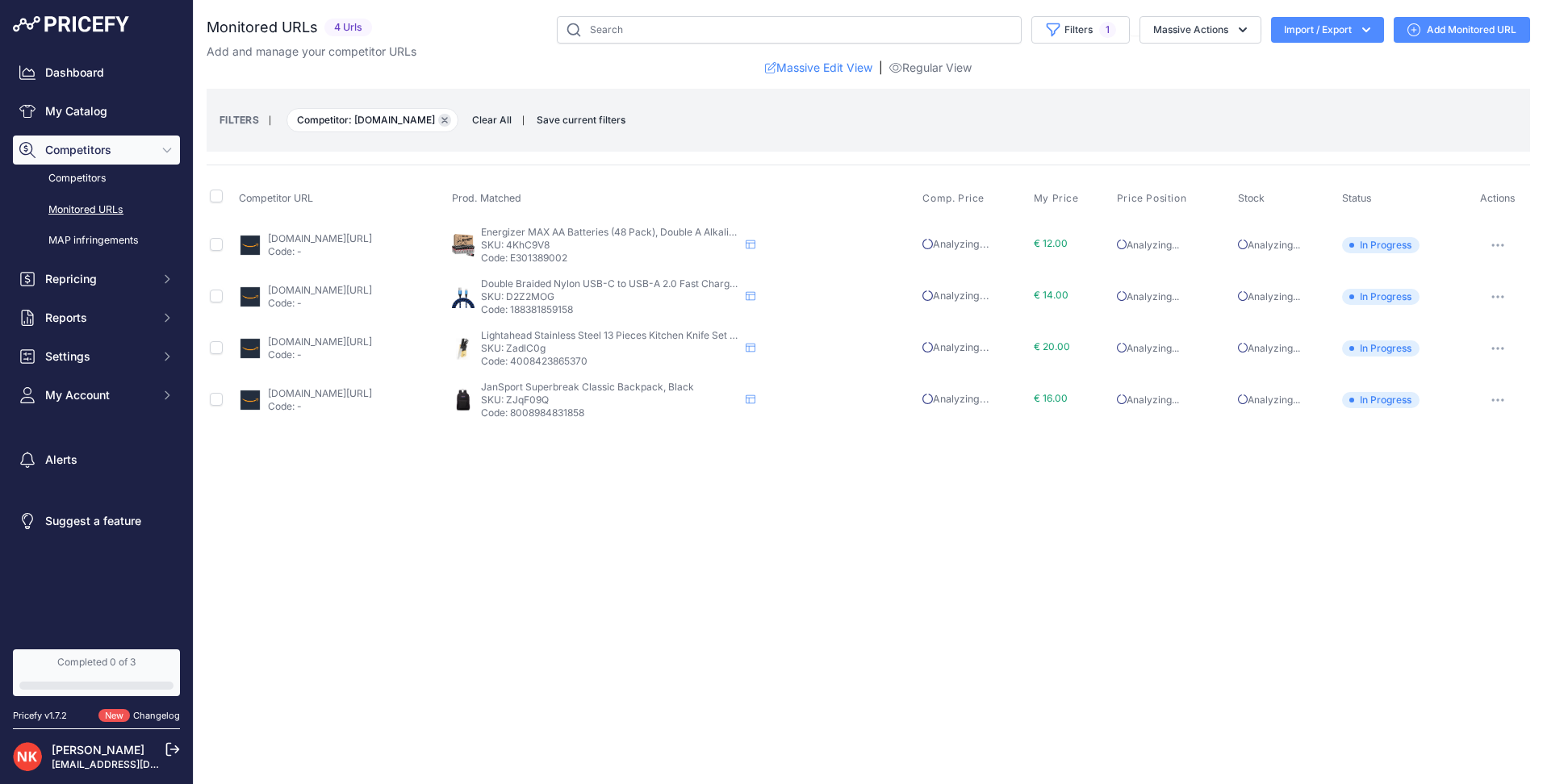
click at [442, 120] on icon "button" at bounding box center [444, 119] width 7 height 7
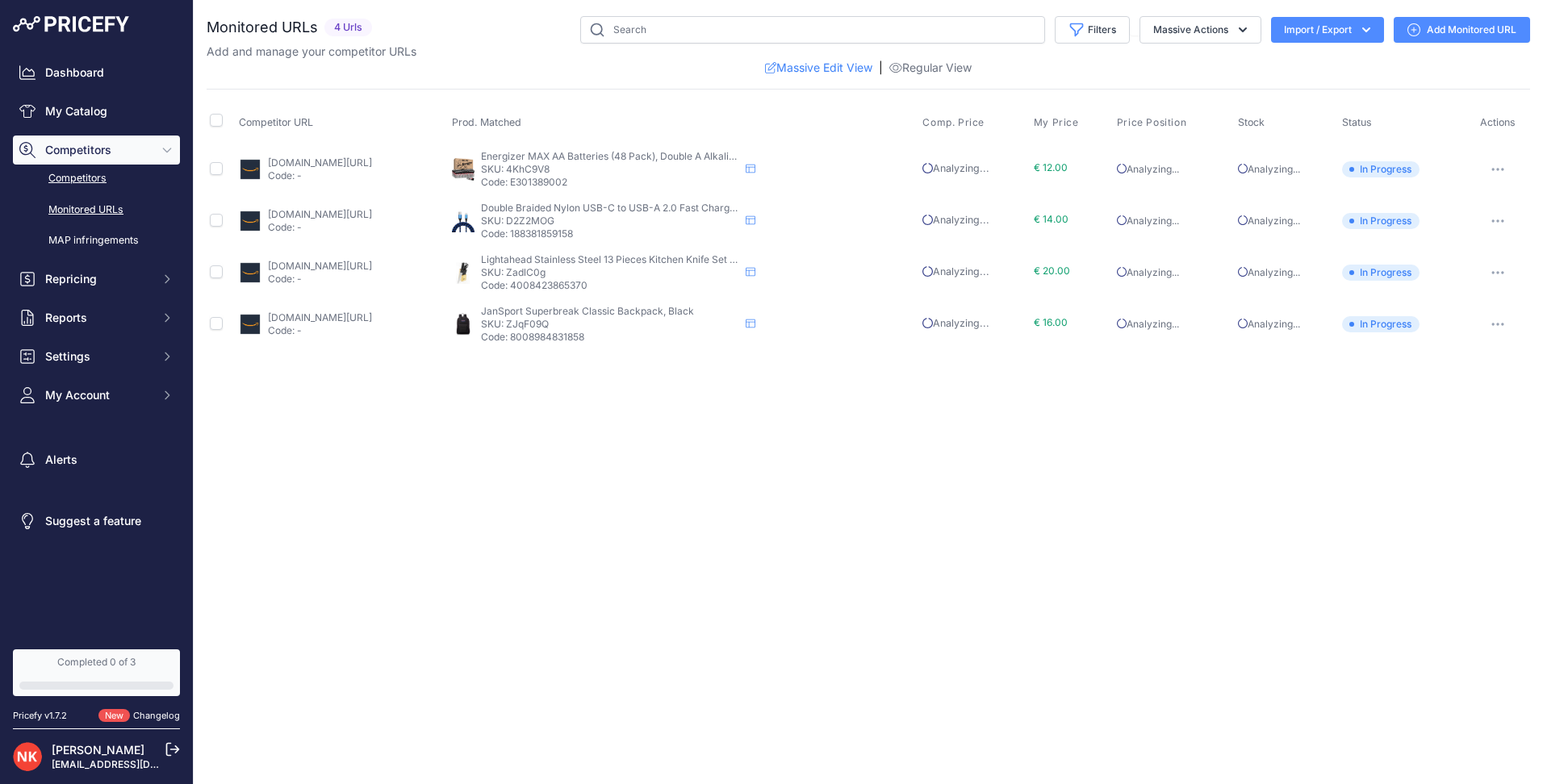
click at [88, 174] on link "Competitors" at bounding box center [96, 178] width 167 height 28
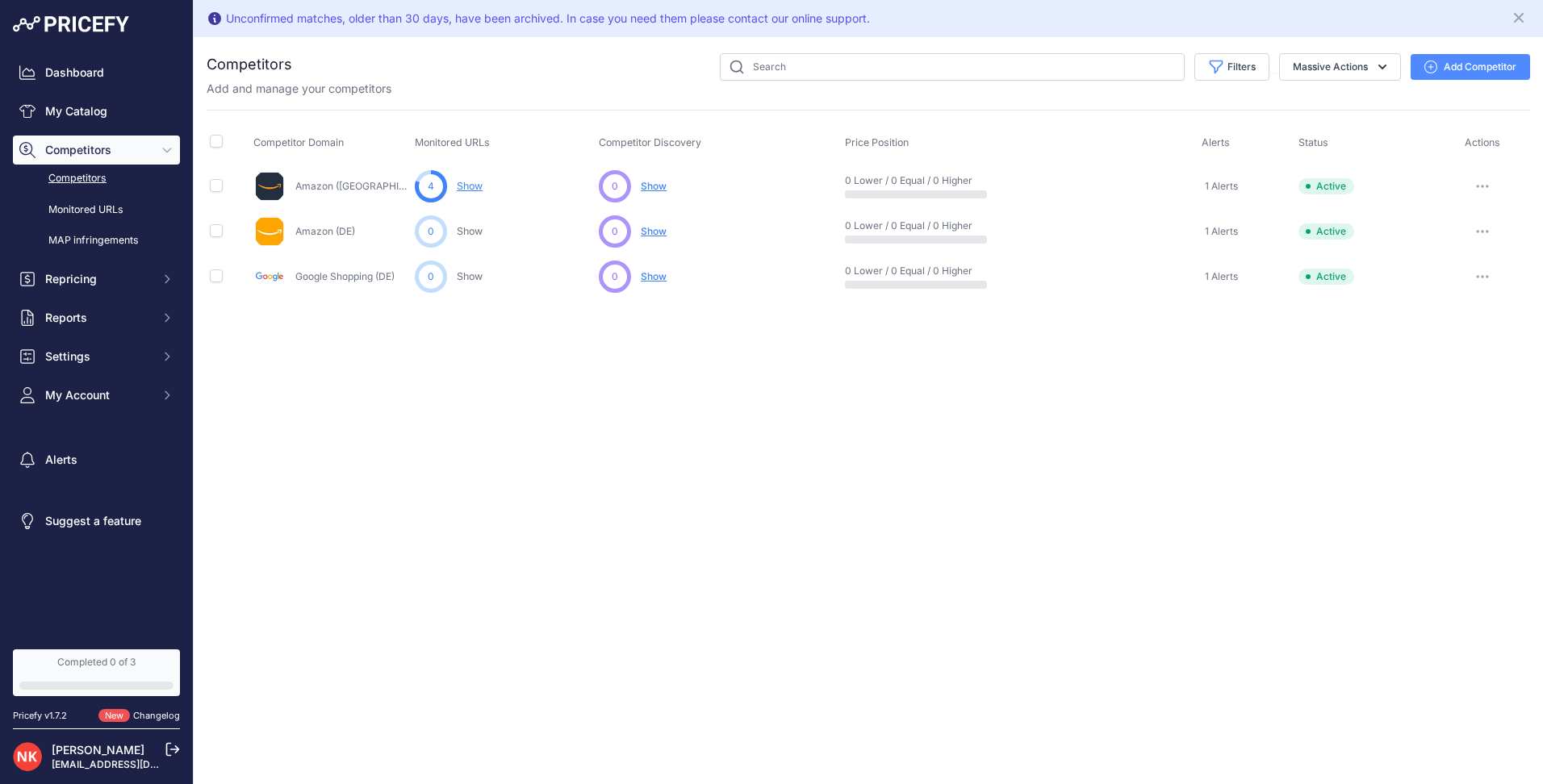
click at [1475, 272] on button "button" at bounding box center [1482, 276] width 33 height 22
click at [671, 468] on div "Unconfirmed matches, older than 30 days, have been archived. In case you need t…" at bounding box center [868, 392] width 1350 height 784
click at [1488, 185] on icon "button" at bounding box center [1482, 186] width 13 height 3
click at [1443, 271] on button "Delete" at bounding box center [1459, 273] width 134 height 26
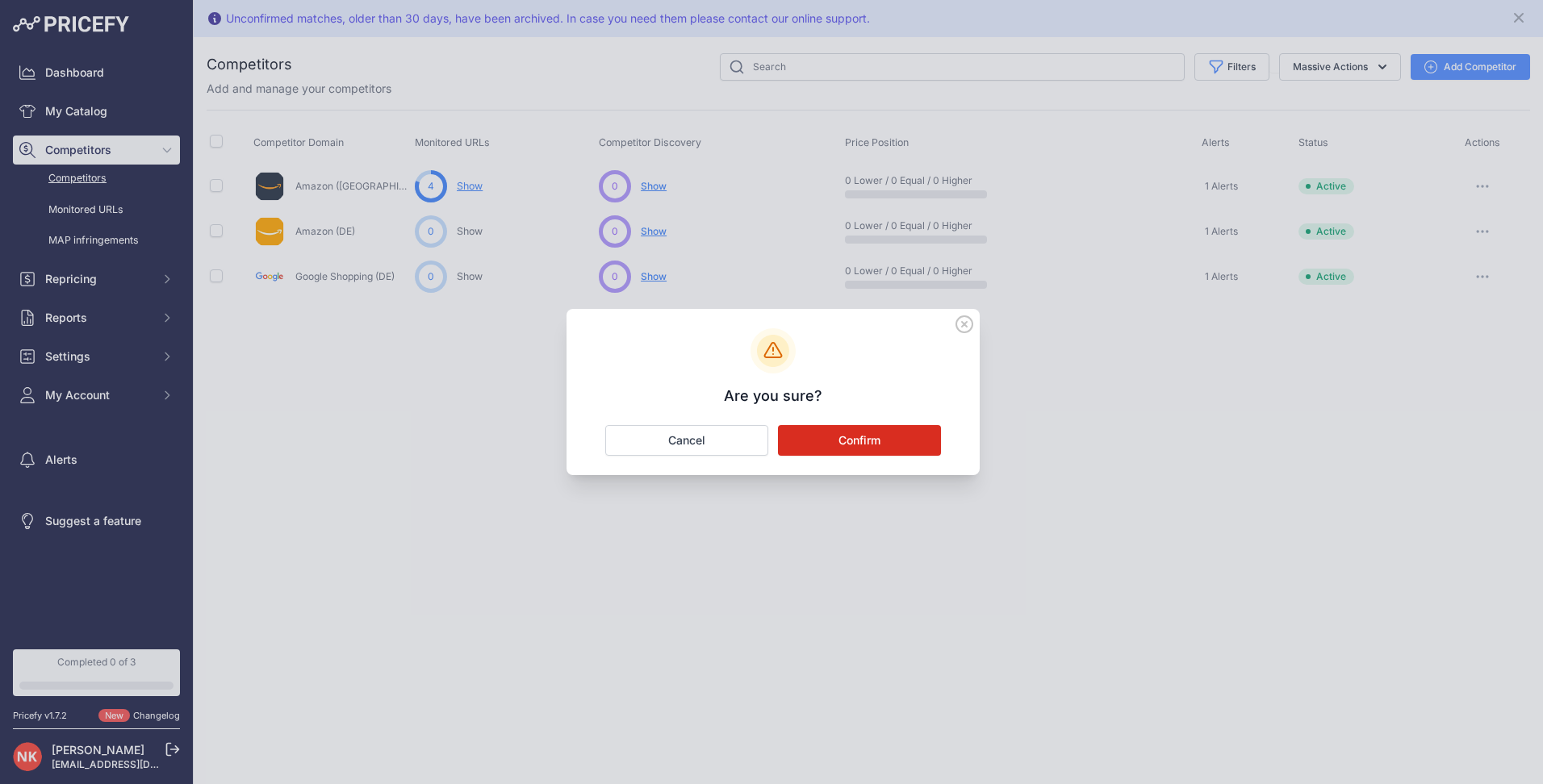
click at [894, 438] on button "Confirm" at bounding box center [859, 441] width 163 height 31
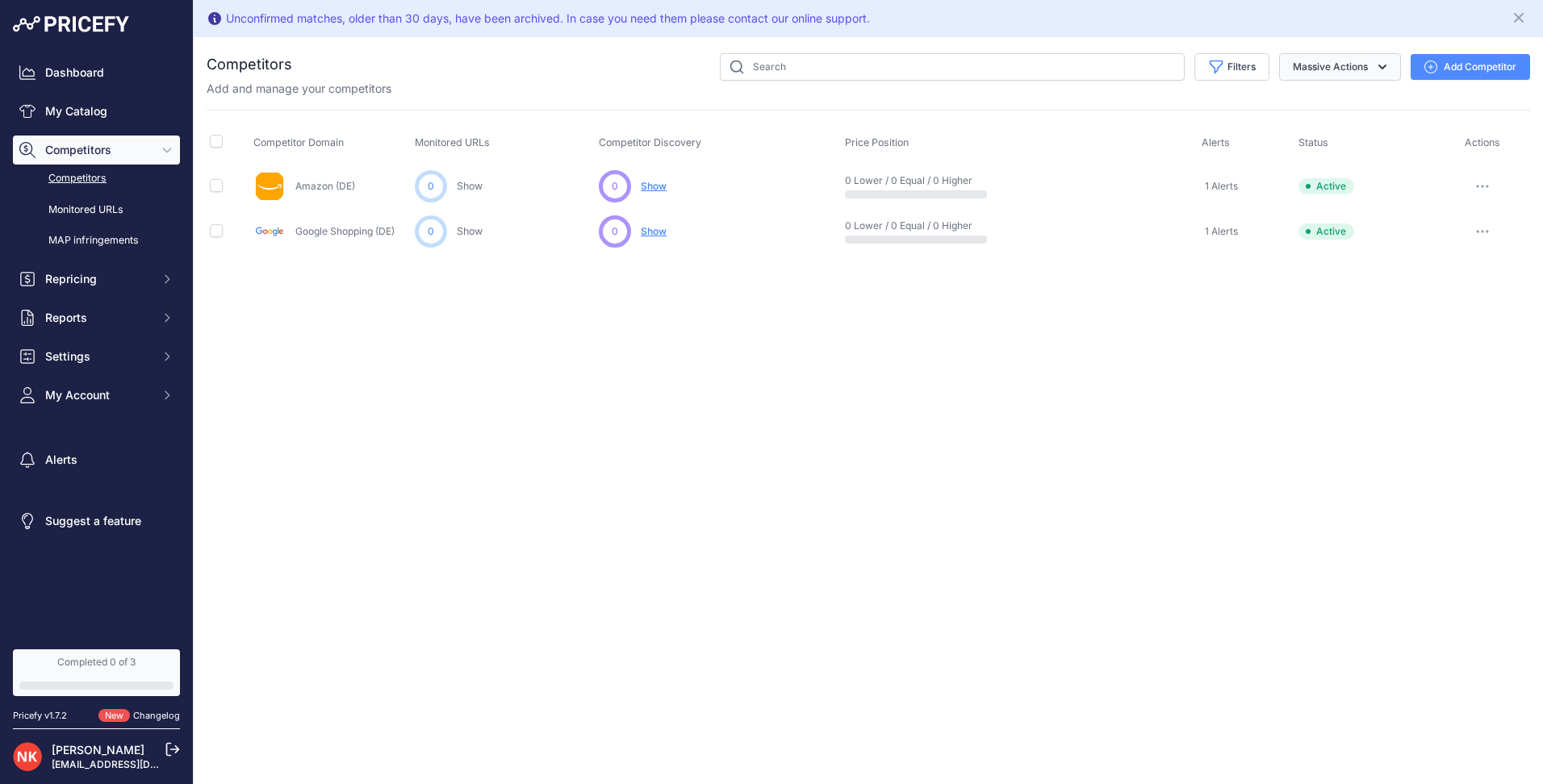
click at [1367, 66] on button "Massive Actions" at bounding box center [1340, 66] width 122 height 27
click at [1179, 92] on div "Add and manage your competitors" at bounding box center [868, 88] width 1324 height 16
click at [1455, 60] on button "Add Competitor" at bounding box center [1470, 67] width 119 height 26
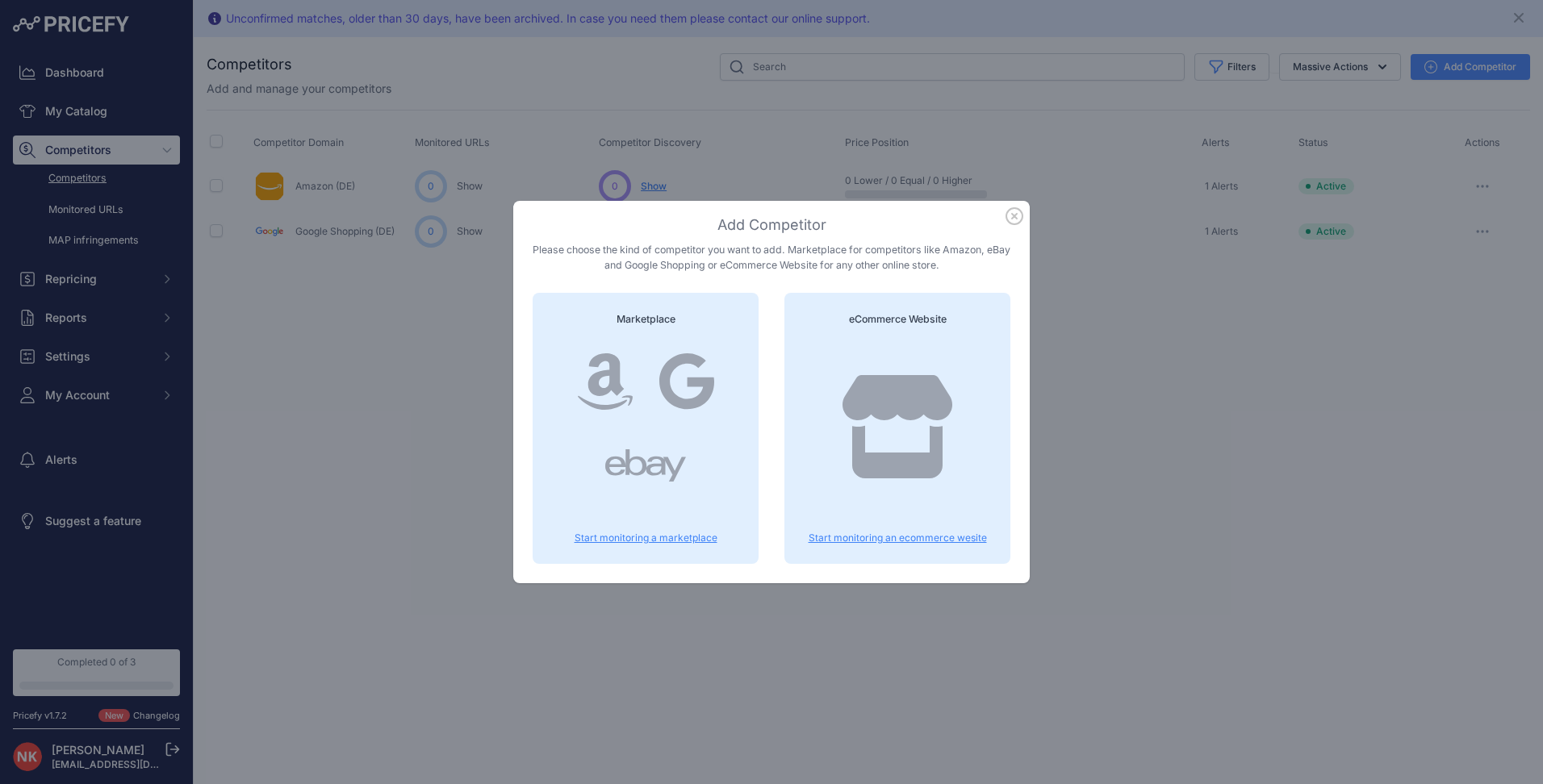
click at [611, 539] on p "Start monitoring a marketplace" at bounding box center [645, 539] width 188 height 13
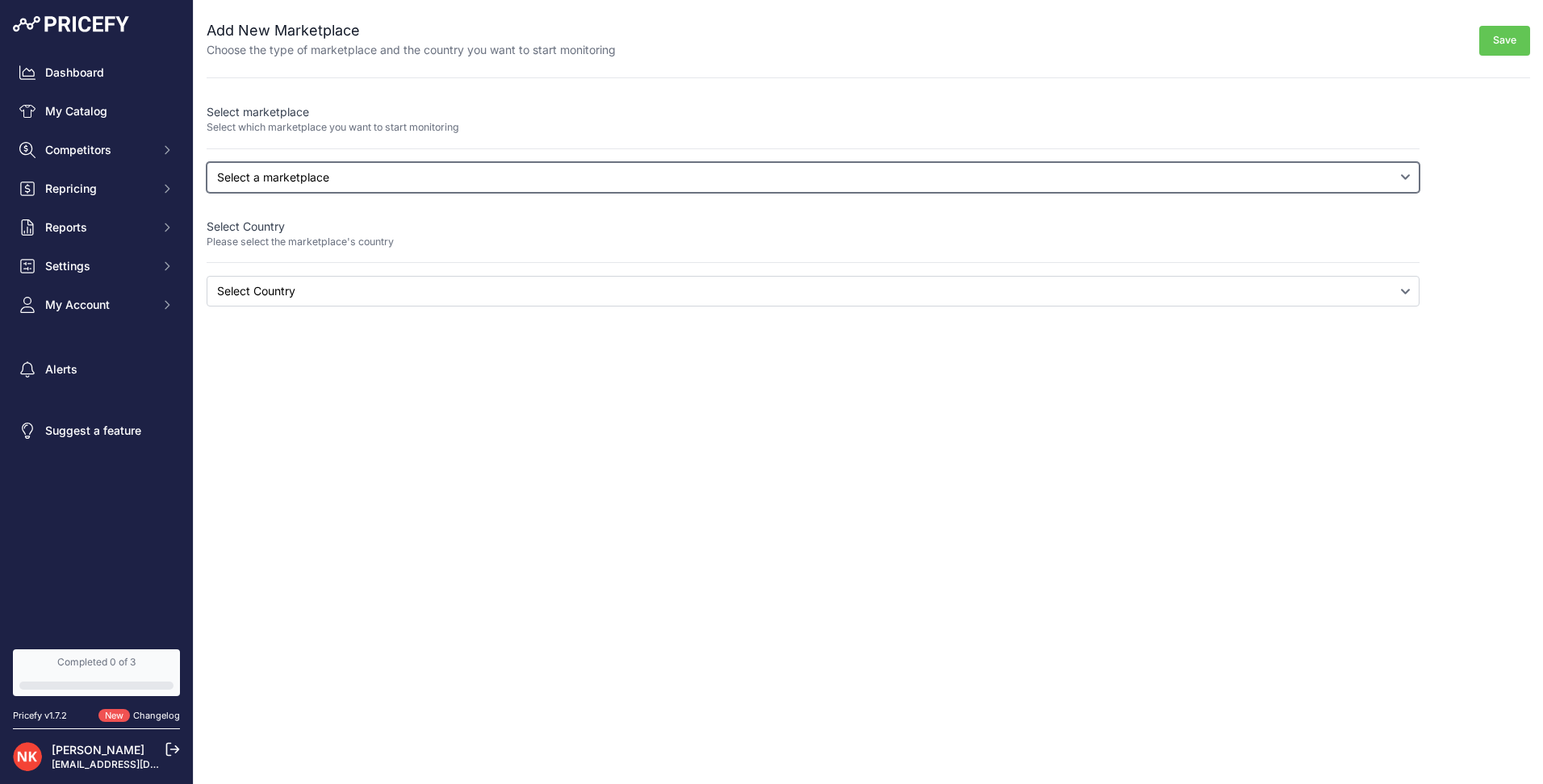
click at [372, 178] on select "Select a marketplace Amazon Google Shopping" at bounding box center [812, 177] width 1213 height 31
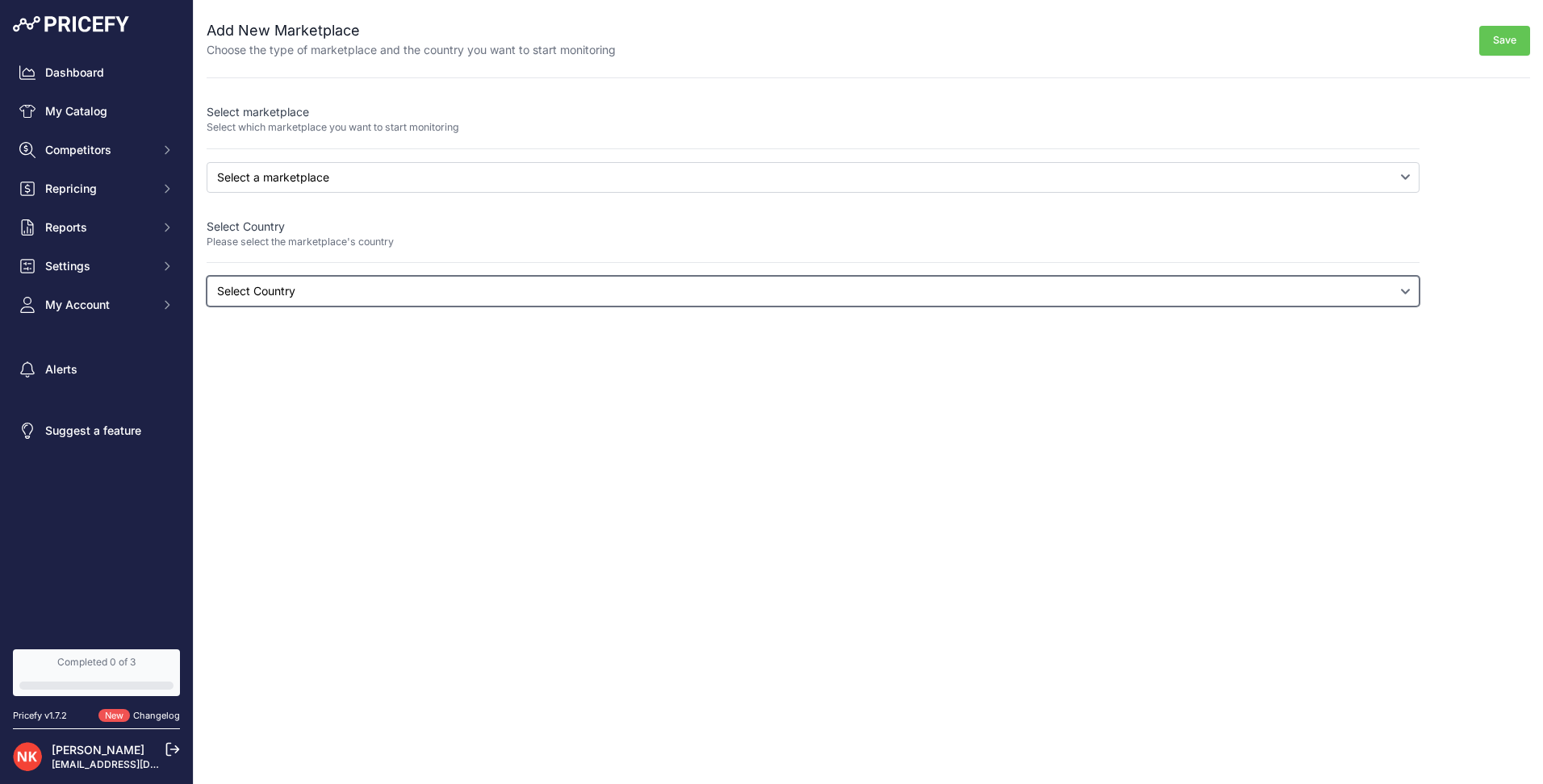
click at [319, 286] on select "Select Country" at bounding box center [812, 291] width 1213 height 31
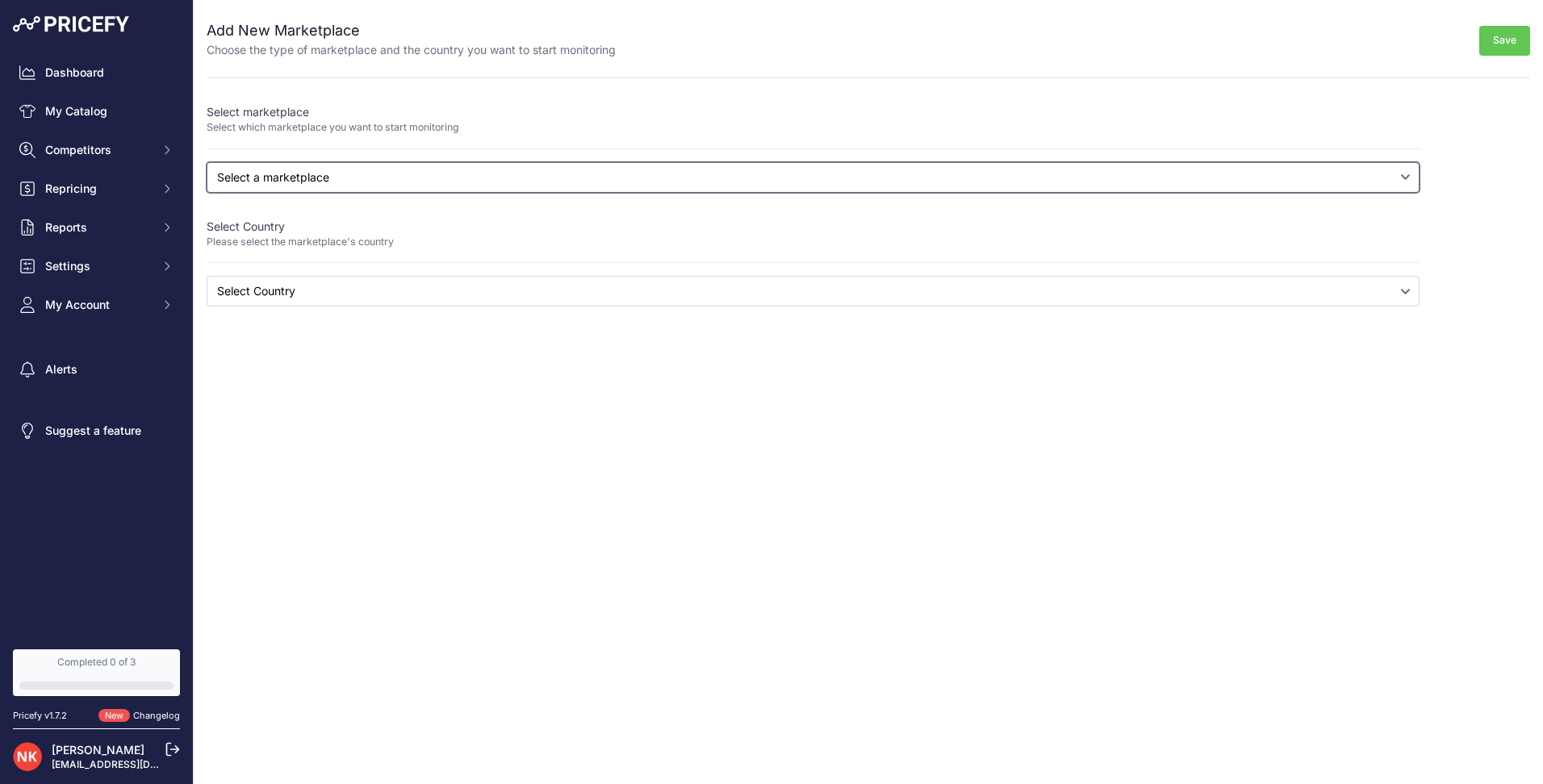
click at [327, 182] on select "Select a marketplace Amazon Google Shopping" at bounding box center [812, 177] width 1213 height 31
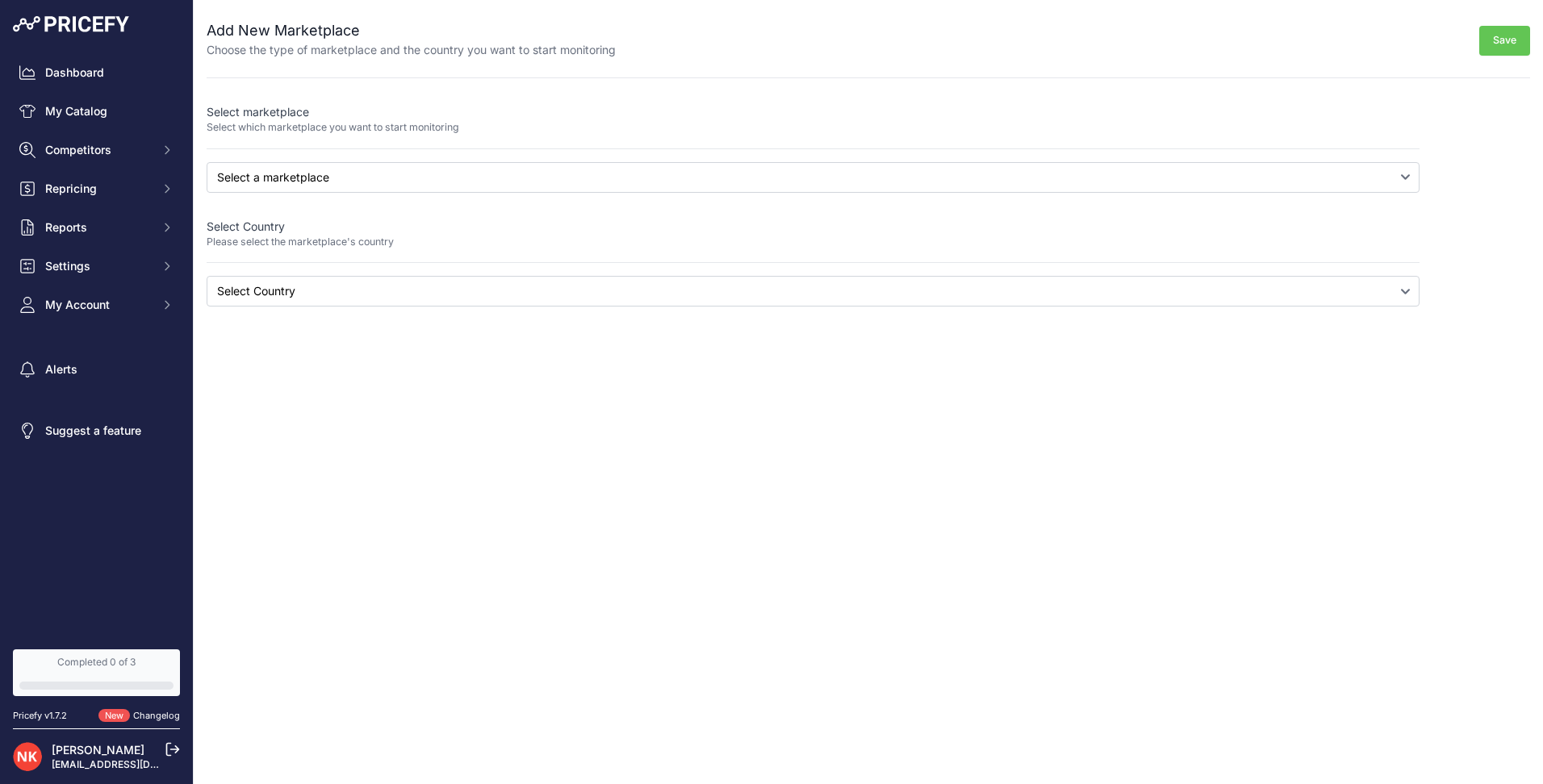
click at [75, 22] on img at bounding box center [71, 23] width 116 height 16
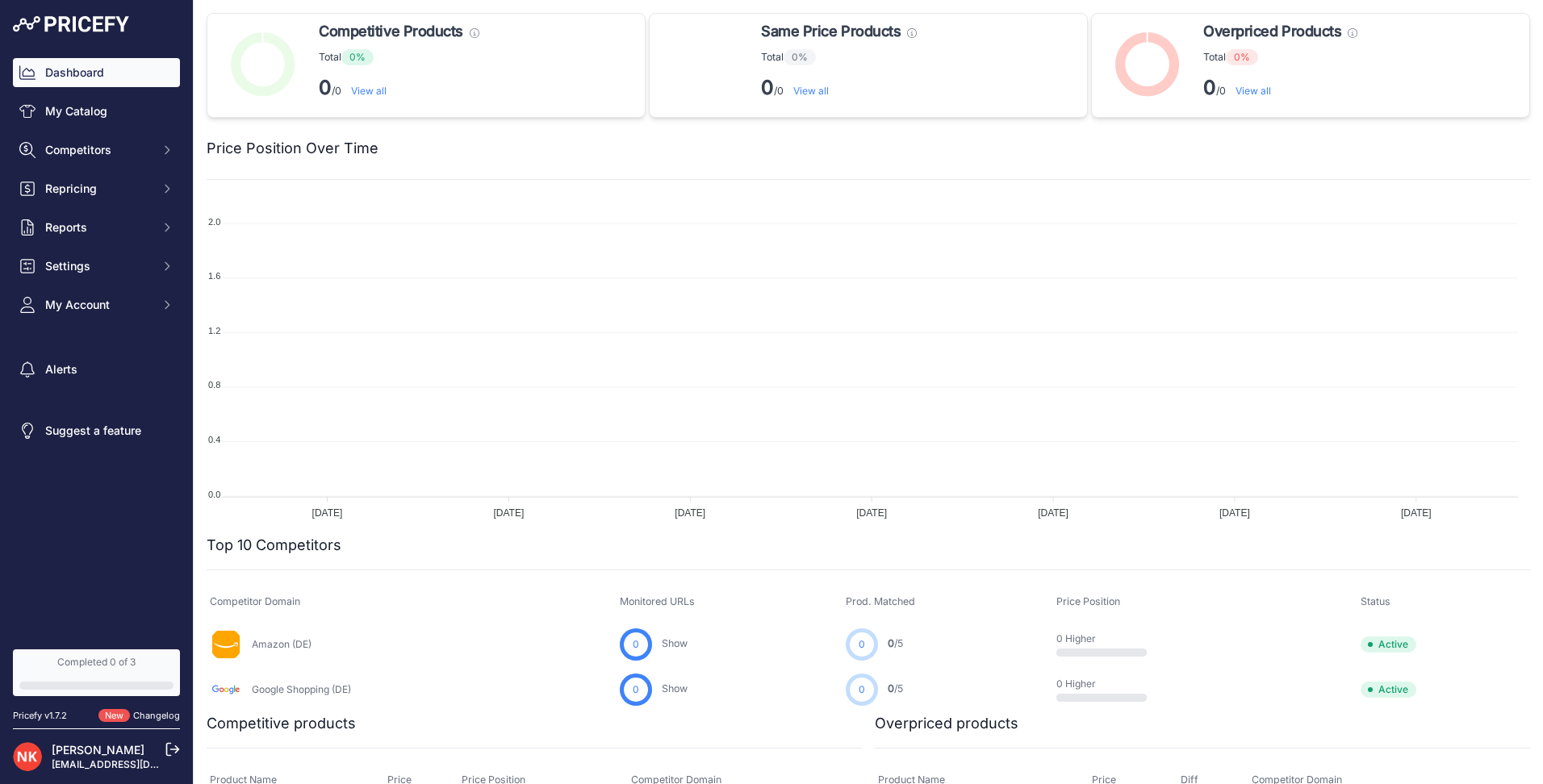
click at [152, 164] on div "Dashboard My Catalog Competitors Competitors Monitored URLs MAP infringements R…" at bounding box center [96, 189] width 167 height 261
click at [155, 160] on button "Competitors" at bounding box center [96, 149] width 167 height 29
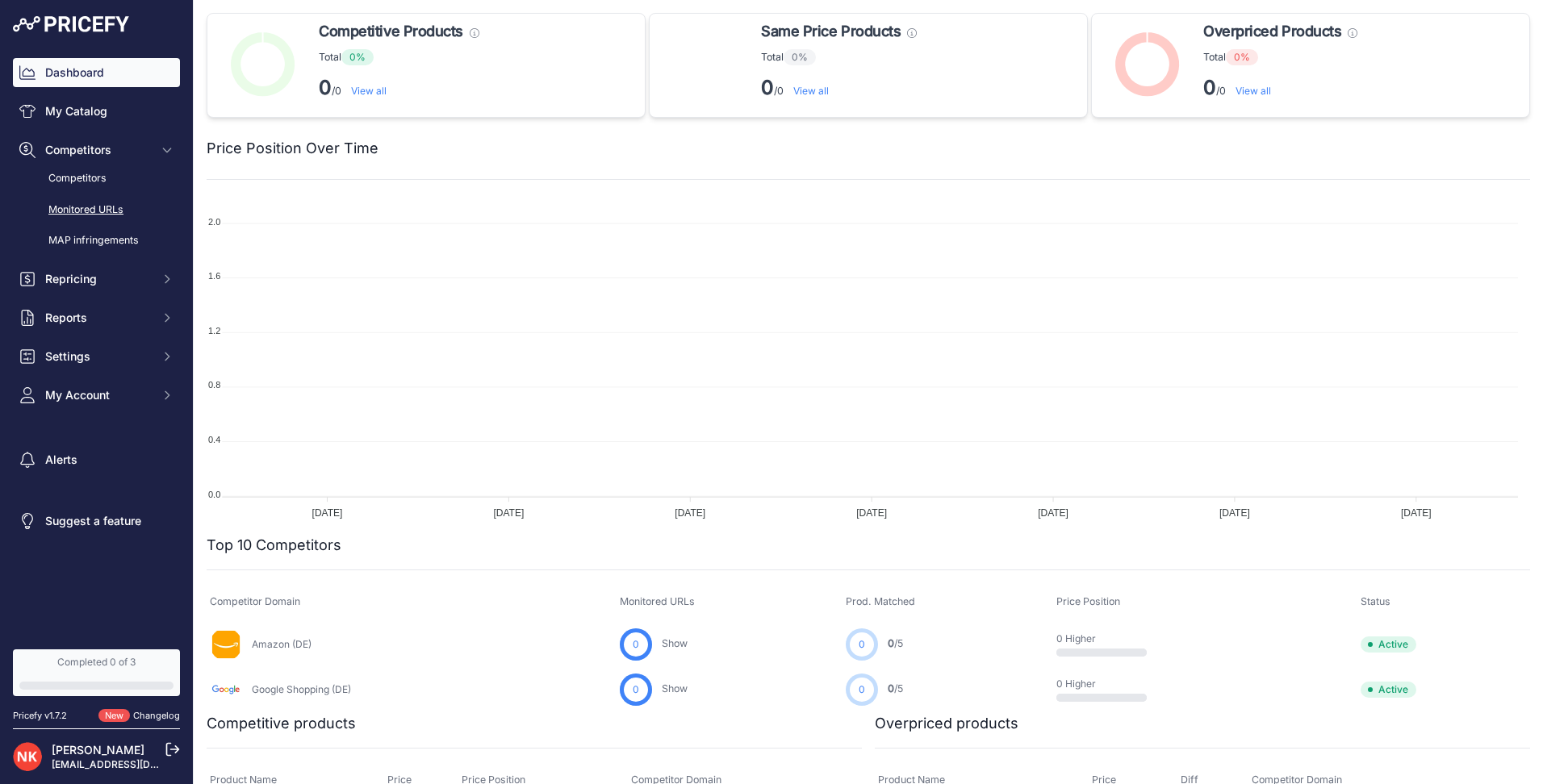
click at [112, 207] on link "Monitored URLs" at bounding box center [96, 210] width 167 height 28
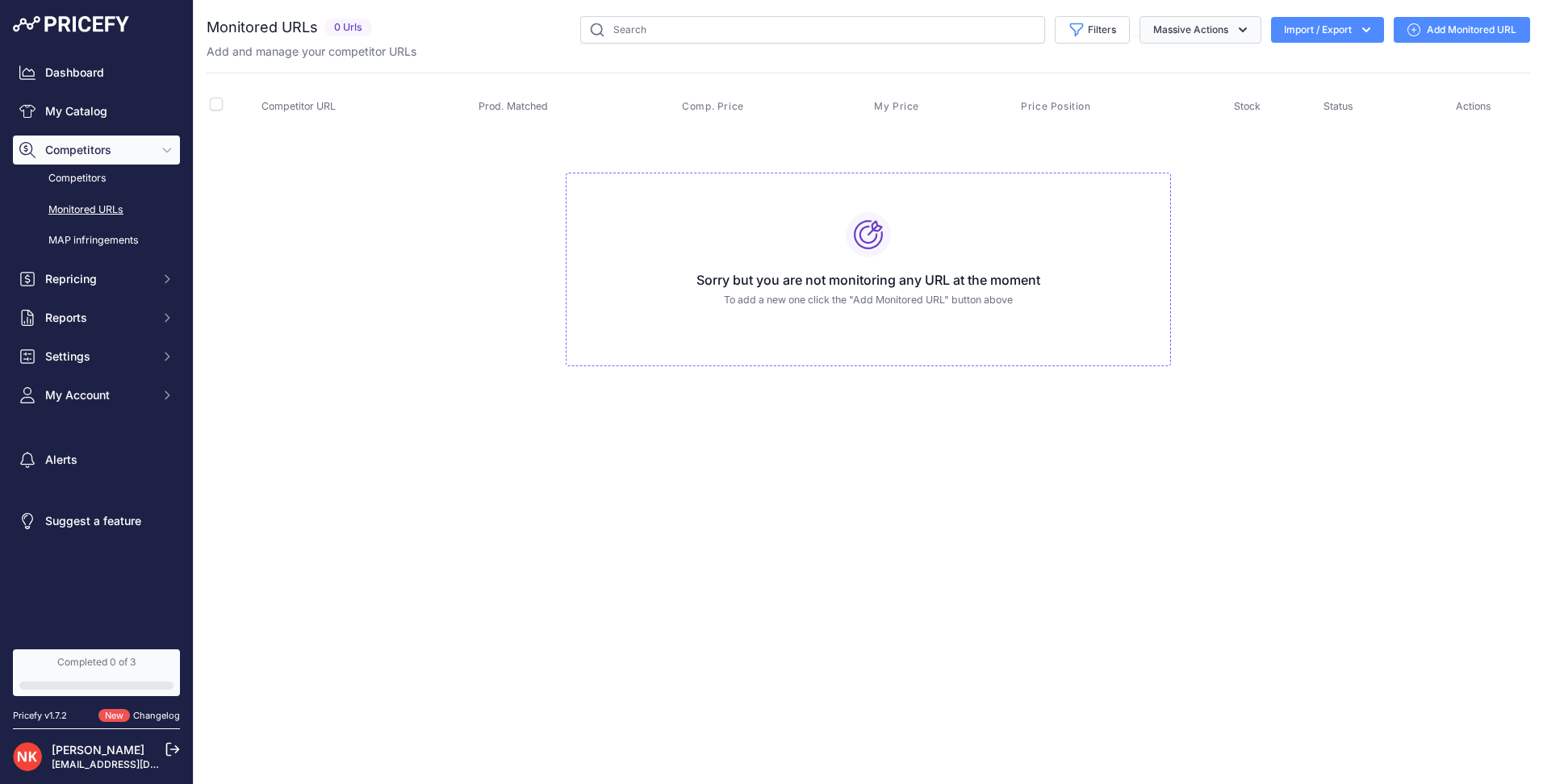
click at [1218, 31] on button "Massive Actions" at bounding box center [1200, 29] width 122 height 27
click at [1059, 49] on div "Add and manage your competitor URLs" at bounding box center [868, 51] width 1324 height 16
click at [123, 236] on link "MAP infringements" at bounding box center [96, 241] width 167 height 28
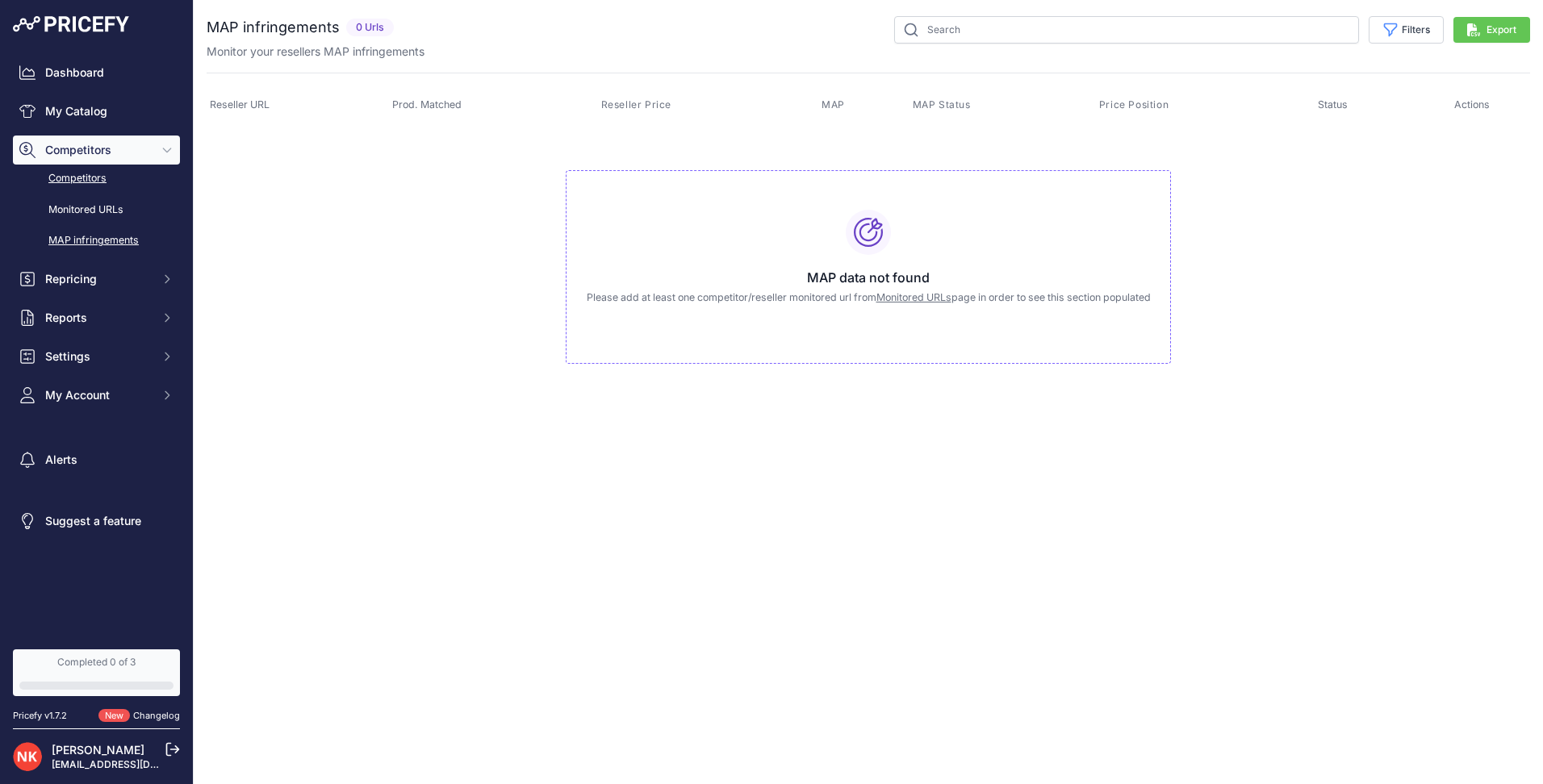
click at [92, 179] on link "Competitors" at bounding box center [96, 178] width 167 height 28
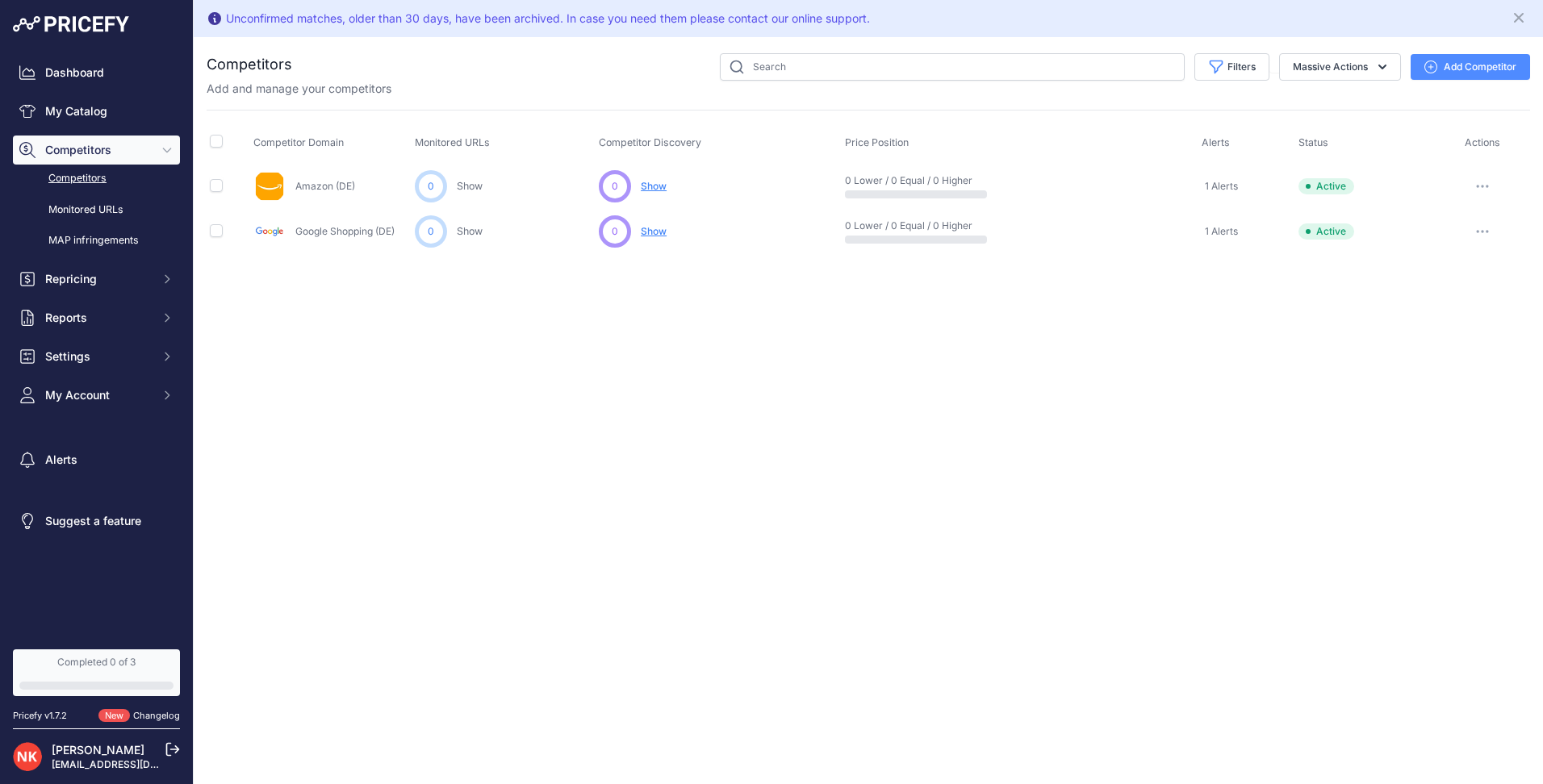
click at [1443, 64] on button "Add Competitor" at bounding box center [1470, 67] width 119 height 26
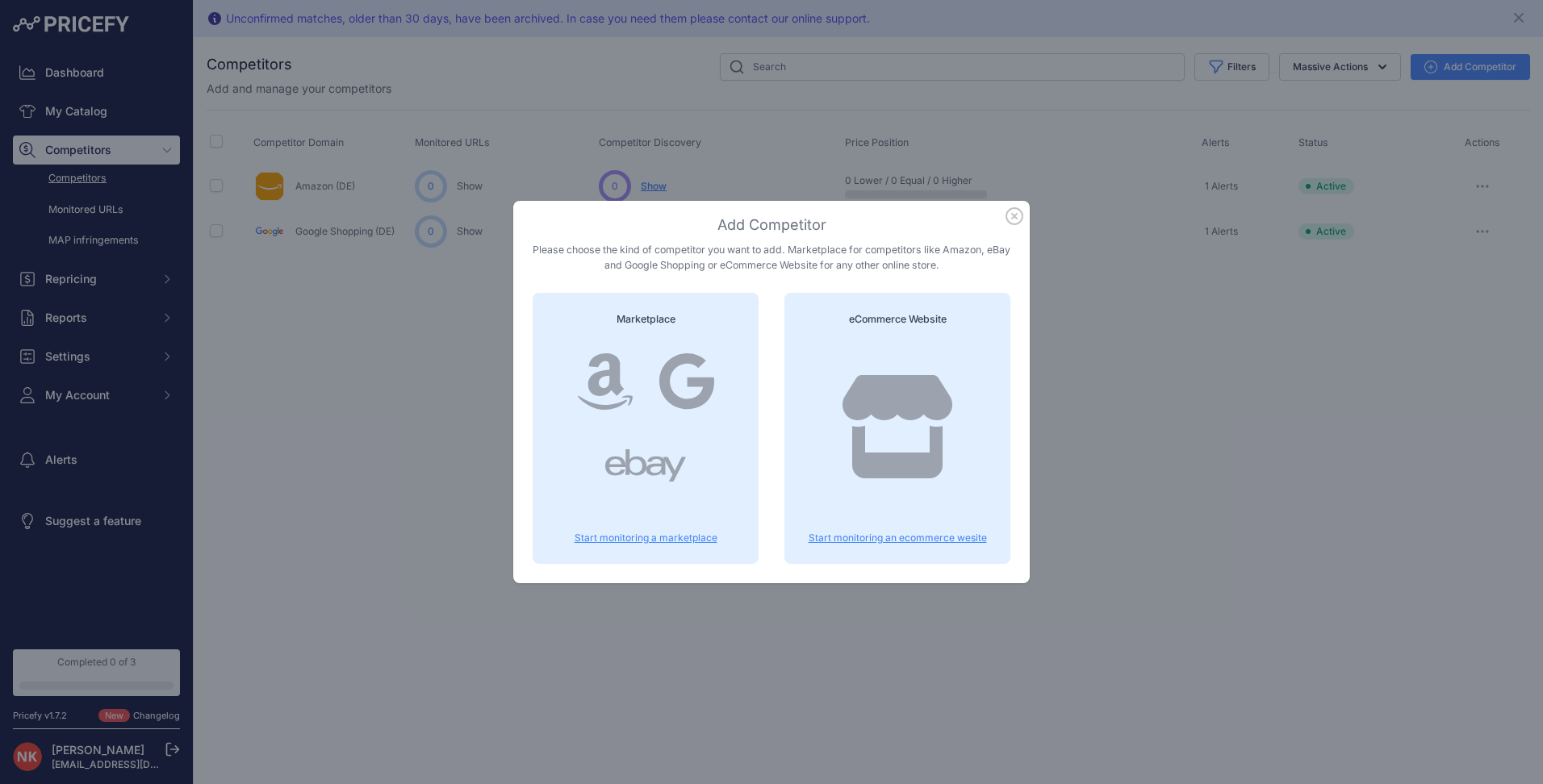
click at [898, 408] on icon at bounding box center [898, 427] width 110 height 104
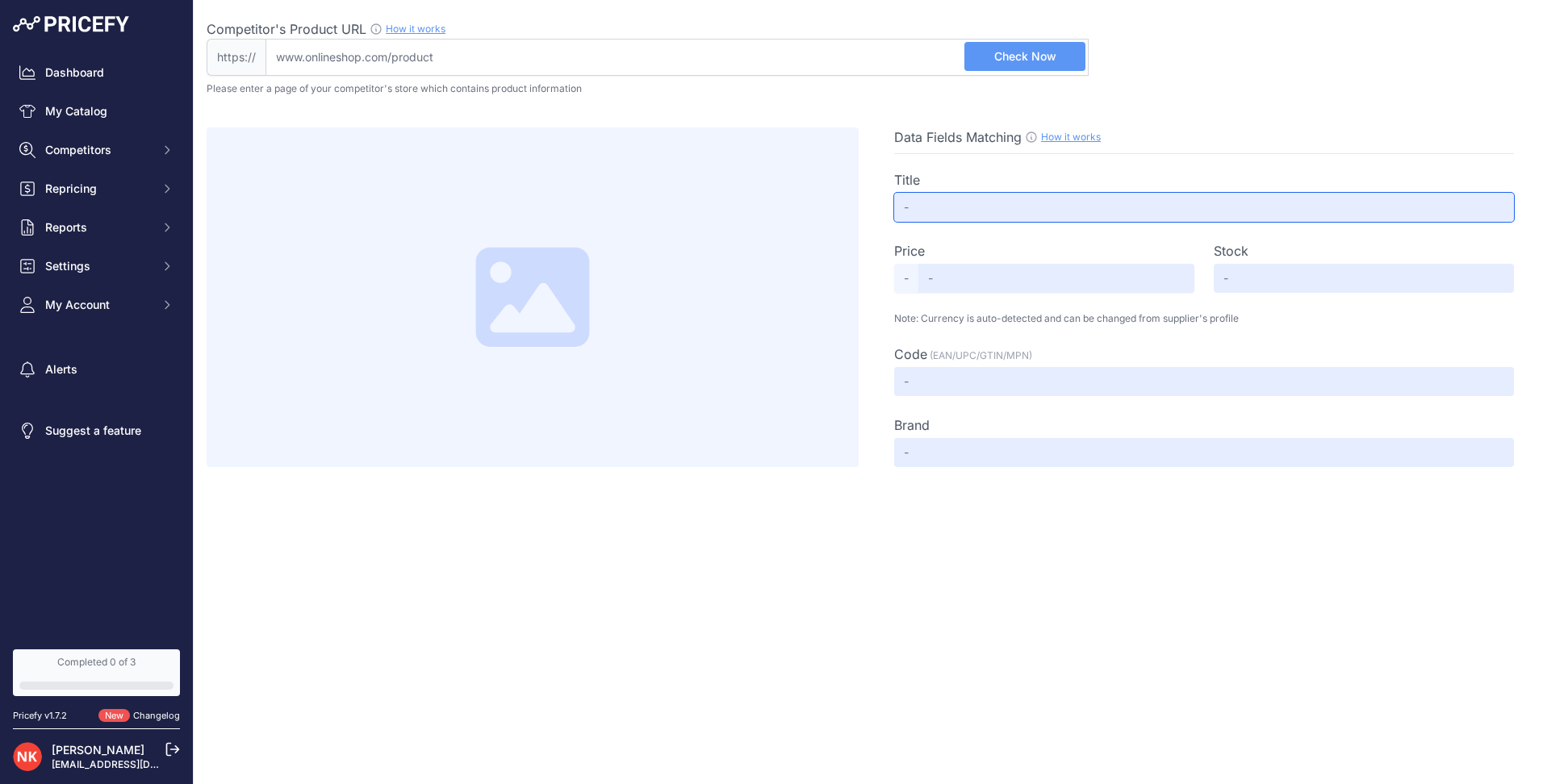
click at [972, 214] on input "text" at bounding box center [1204, 207] width 620 height 29
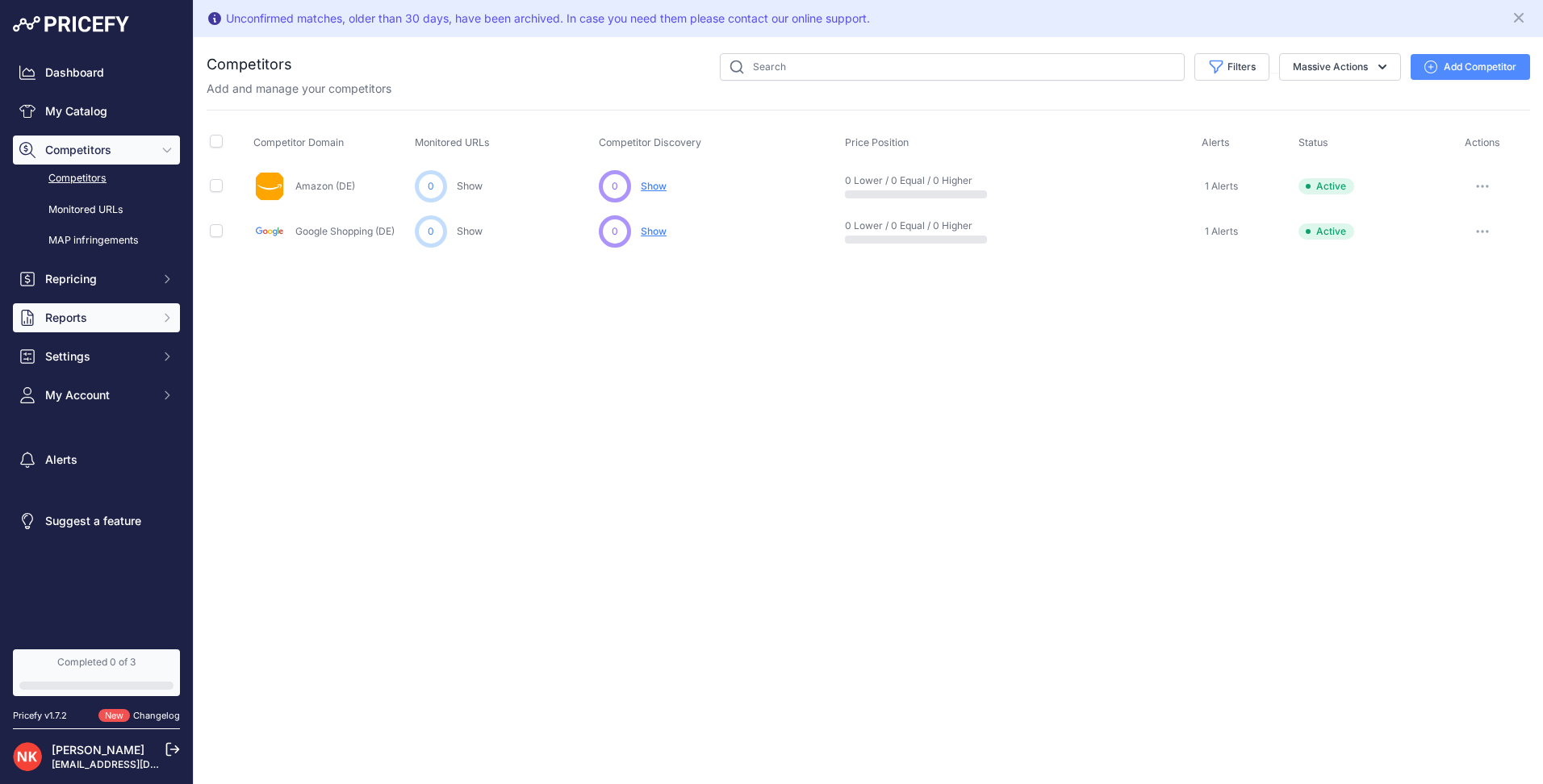
click at [92, 326] on button "Reports" at bounding box center [96, 317] width 167 height 29
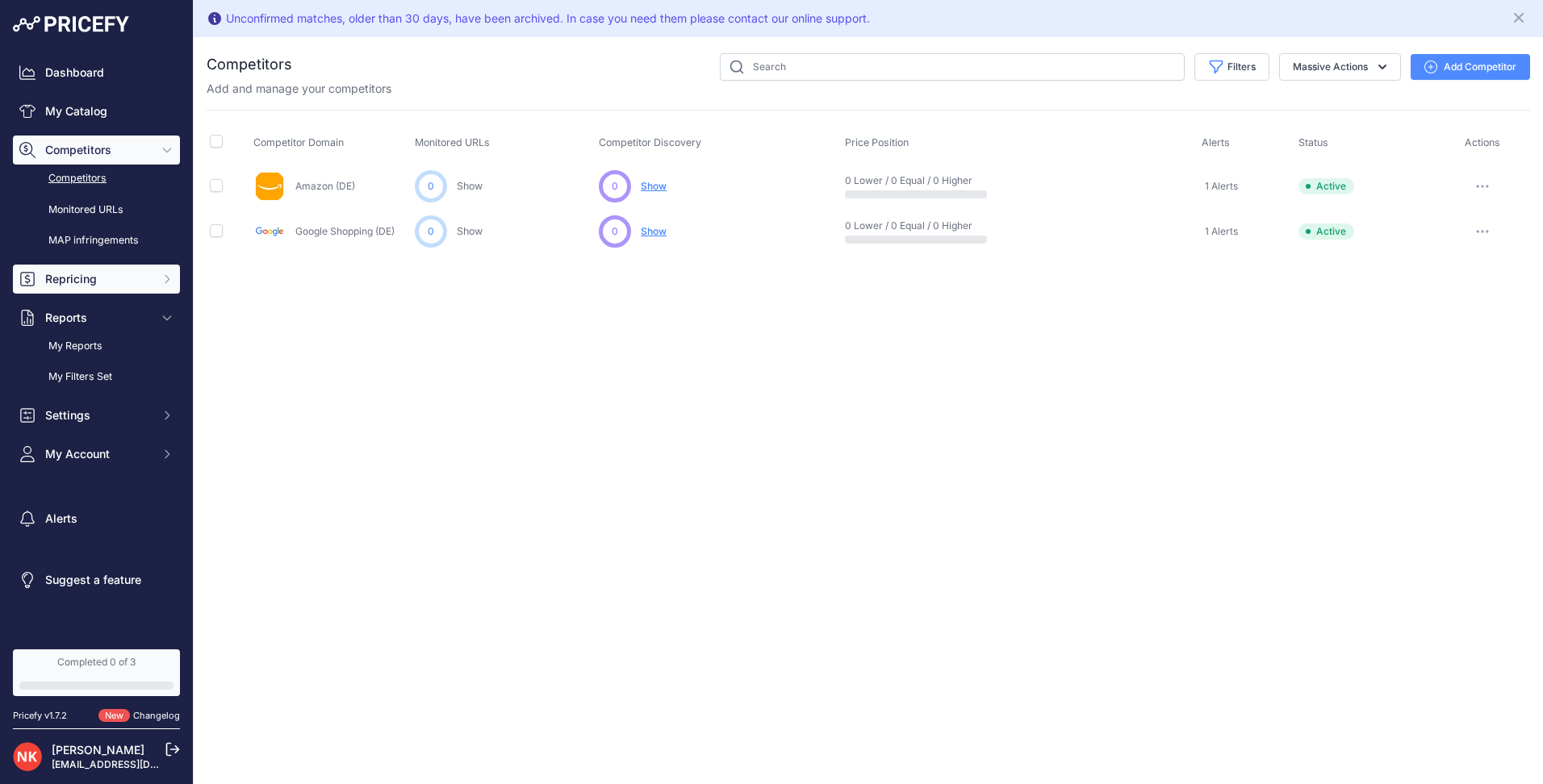
click at [131, 289] on button "Repricing" at bounding box center [96, 279] width 167 height 29
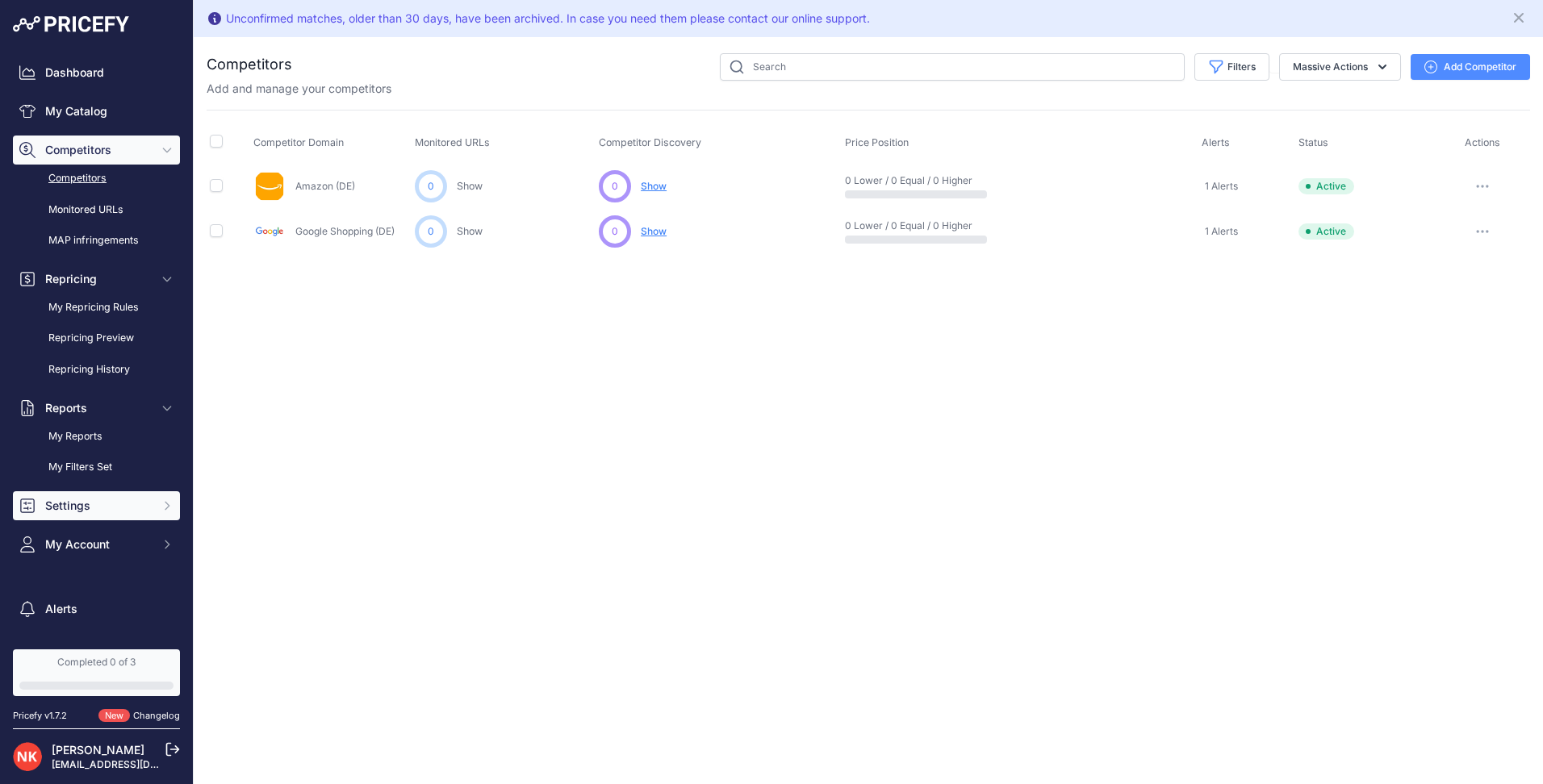
click at [122, 508] on span "Settings" at bounding box center [97, 505] width 105 height 16
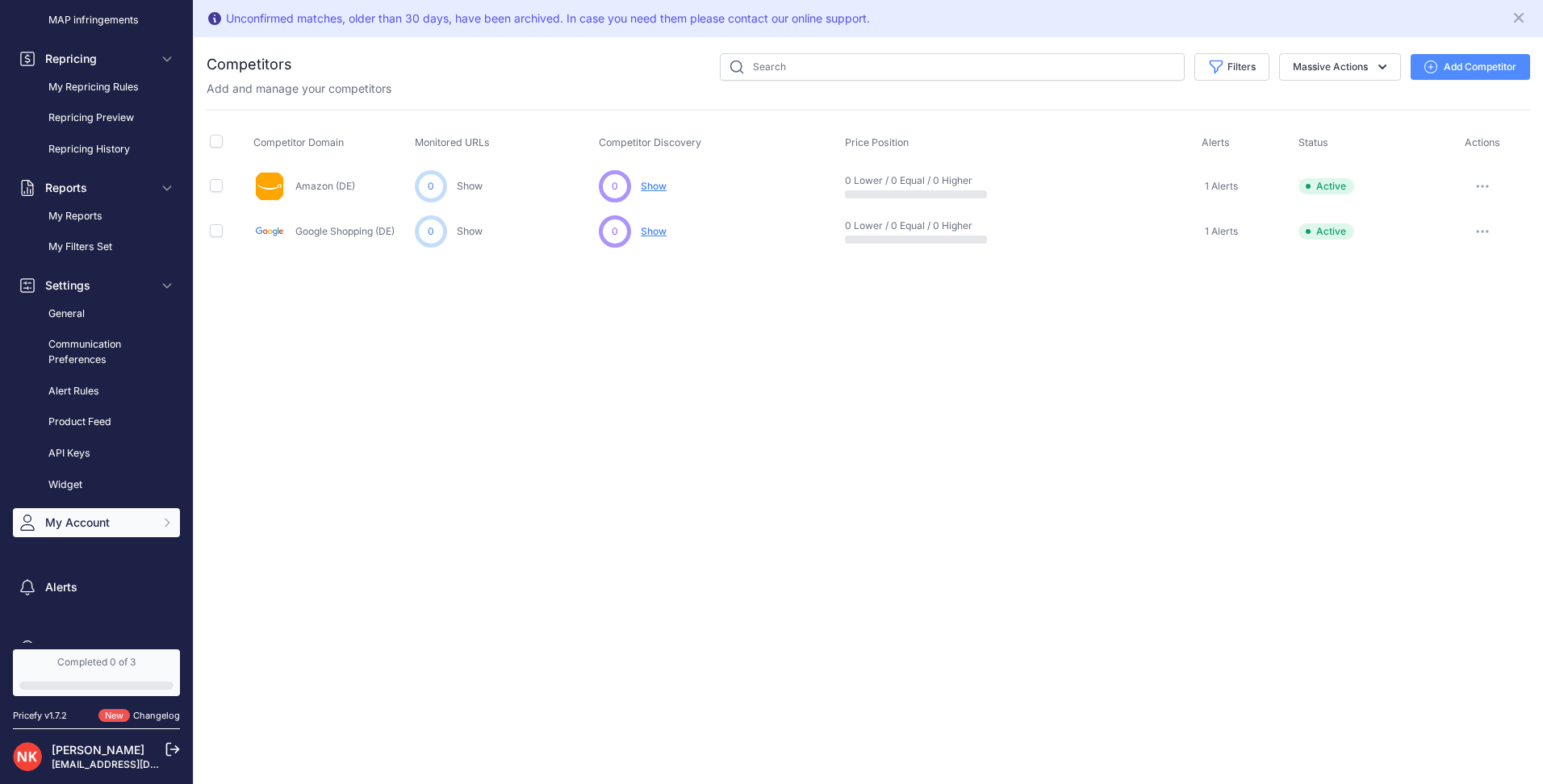
scroll to position [253, 0]
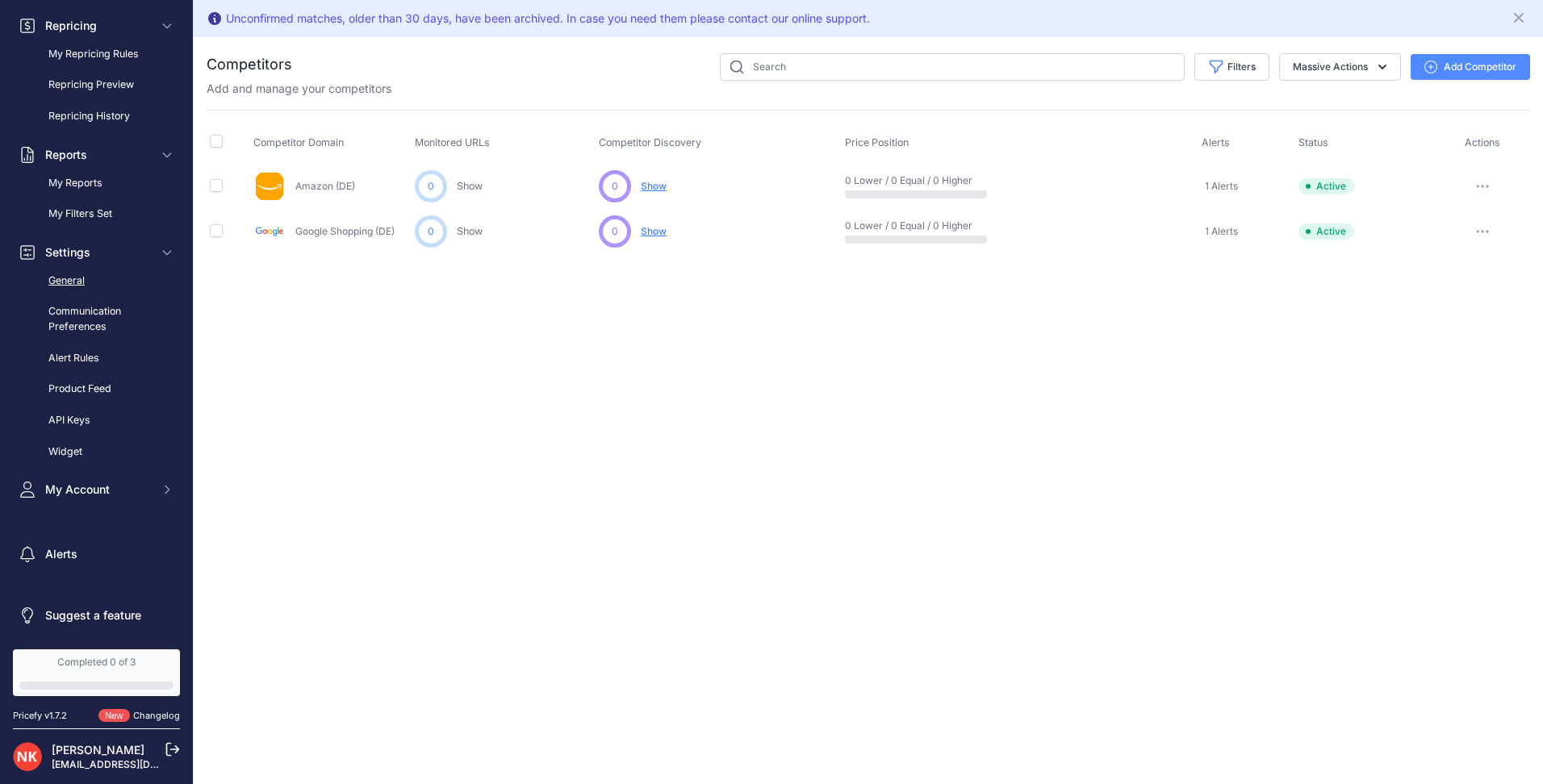
click at [75, 285] on link "General" at bounding box center [96, 281] width 167 height 28
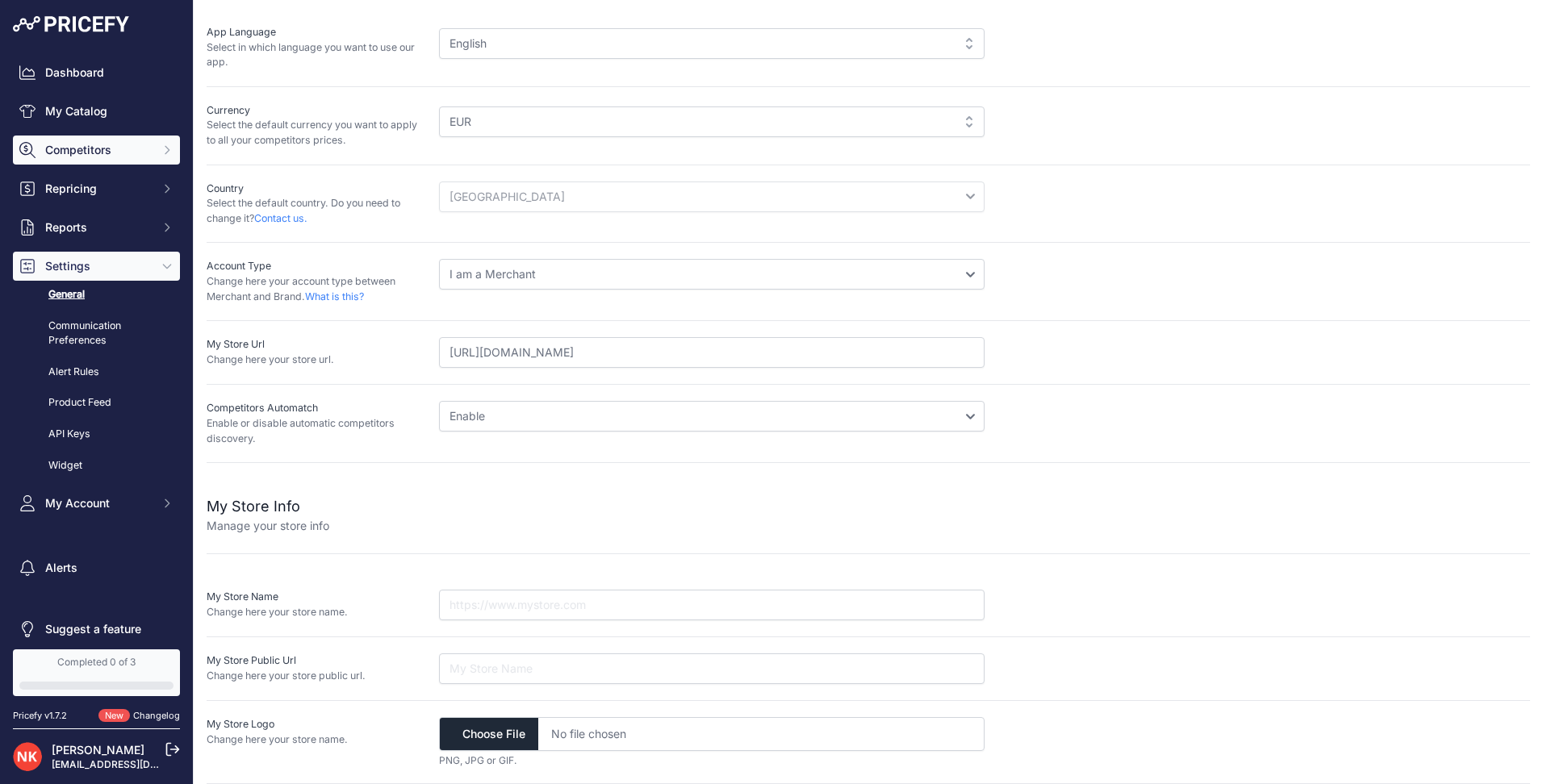
click at [161, 149] on icon "Sidebar" at bounding box center [167, 150] width 13 height 13
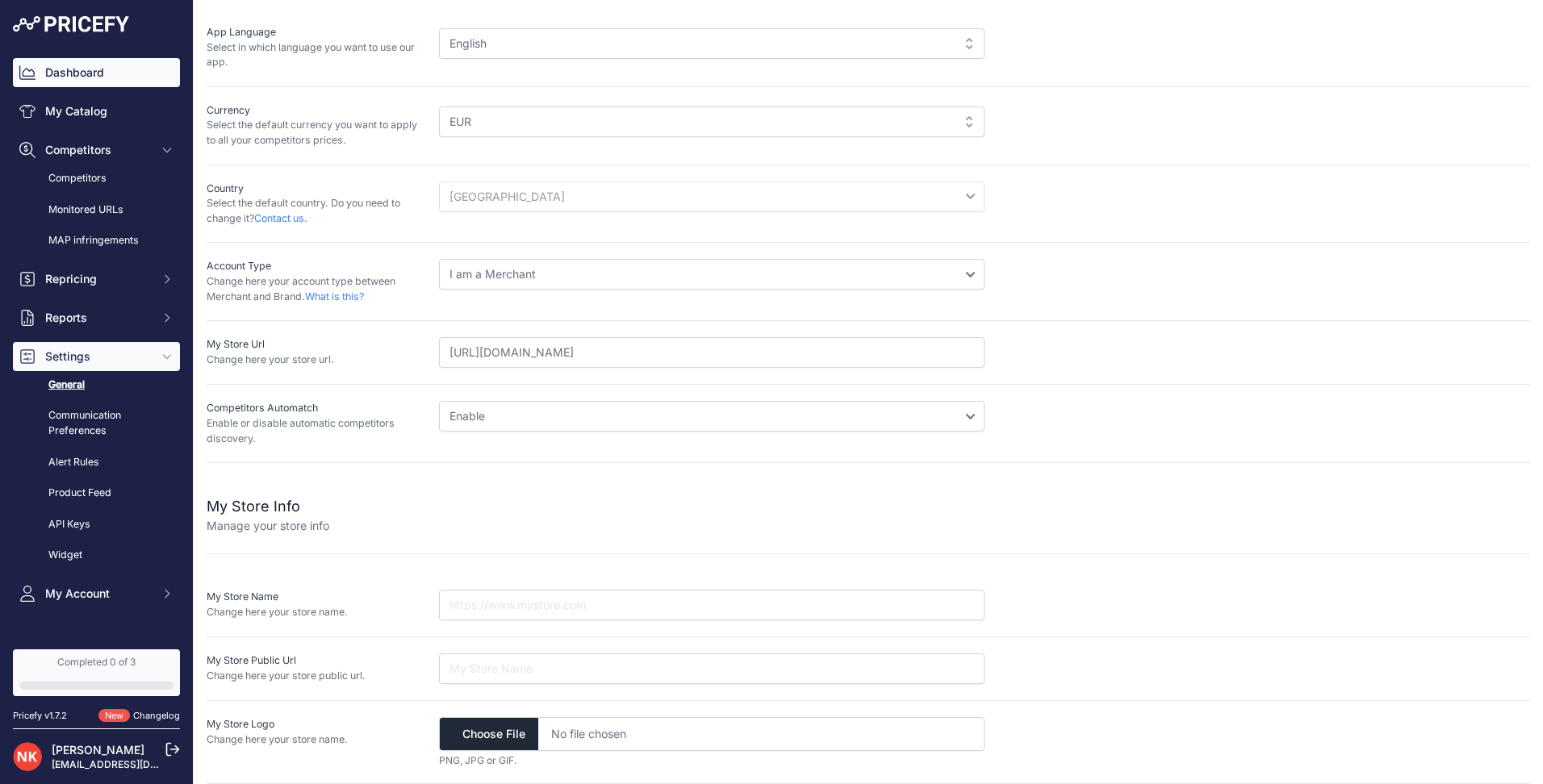
click at [107, 71] on link "Dashboard" at bounding box center [96, 72] width 167 height 29
